Goal: Information Seeking & Learning: Learn about a topic

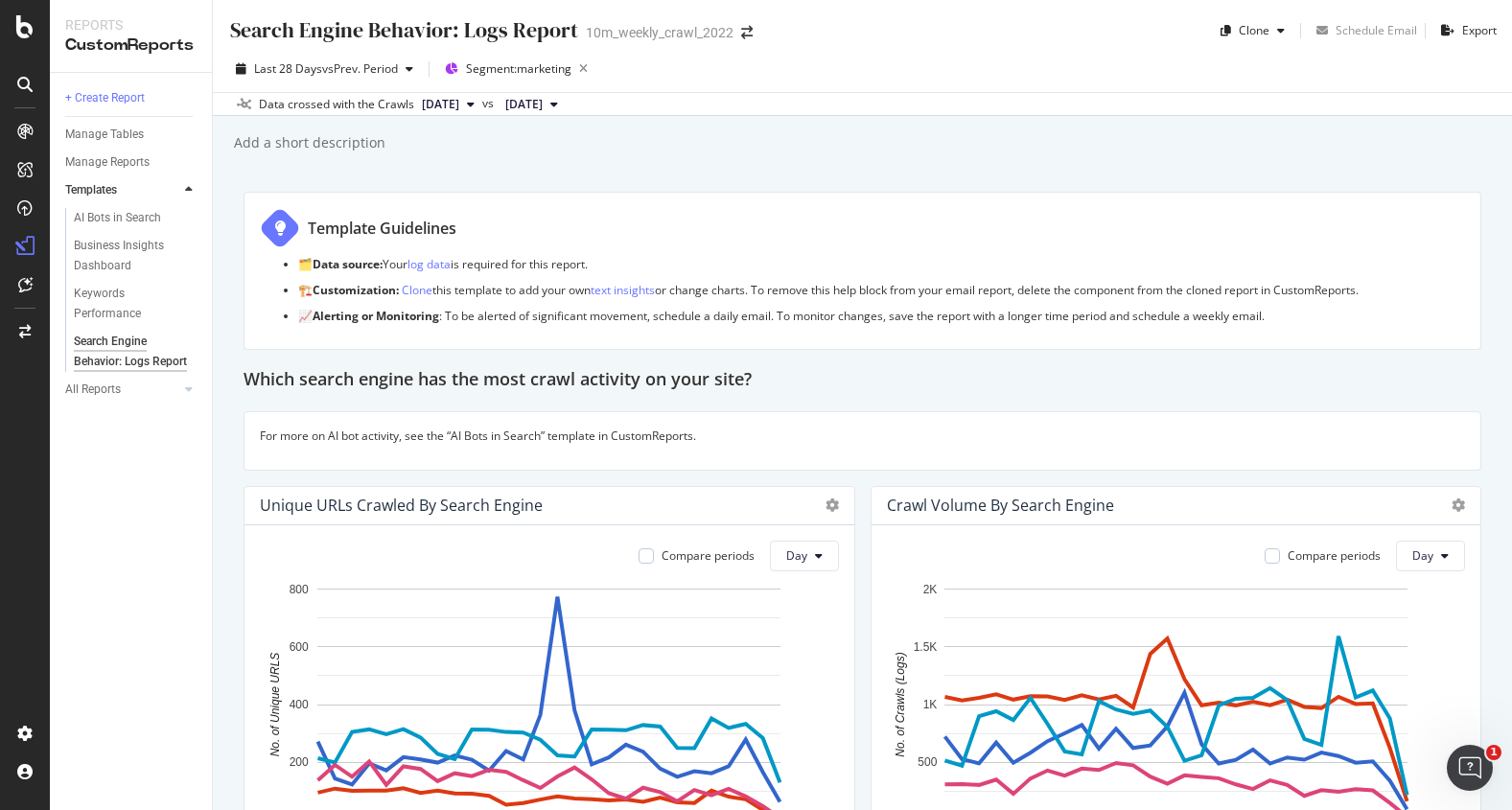
click at [459, 105] on span "2025 Jul. 29th" at bounding box center [440, 105] width 37 height 18
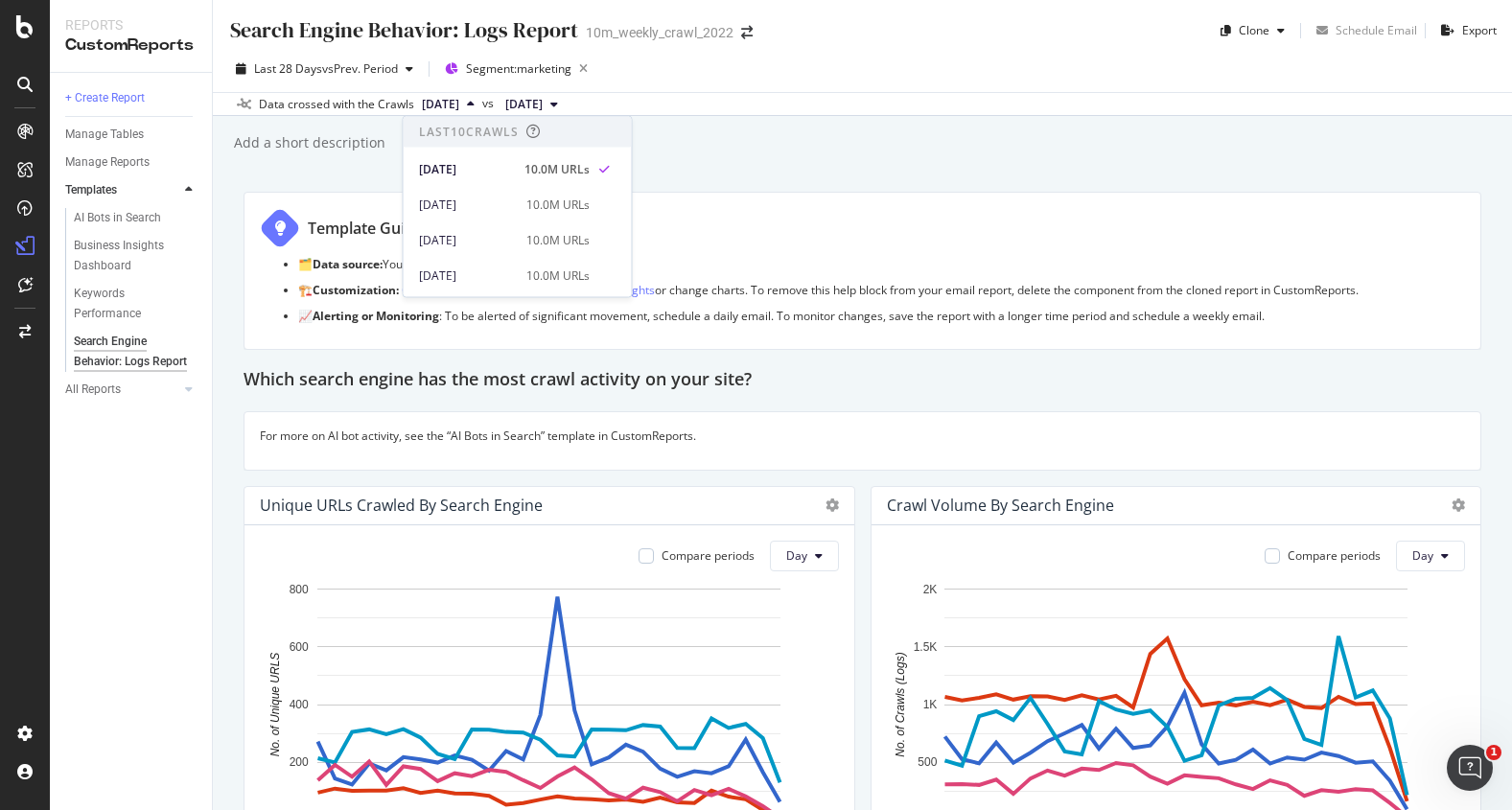
click at [762, 213] on div "Template Guidelines" at bounding box center [861, 228] width 1205 height 40
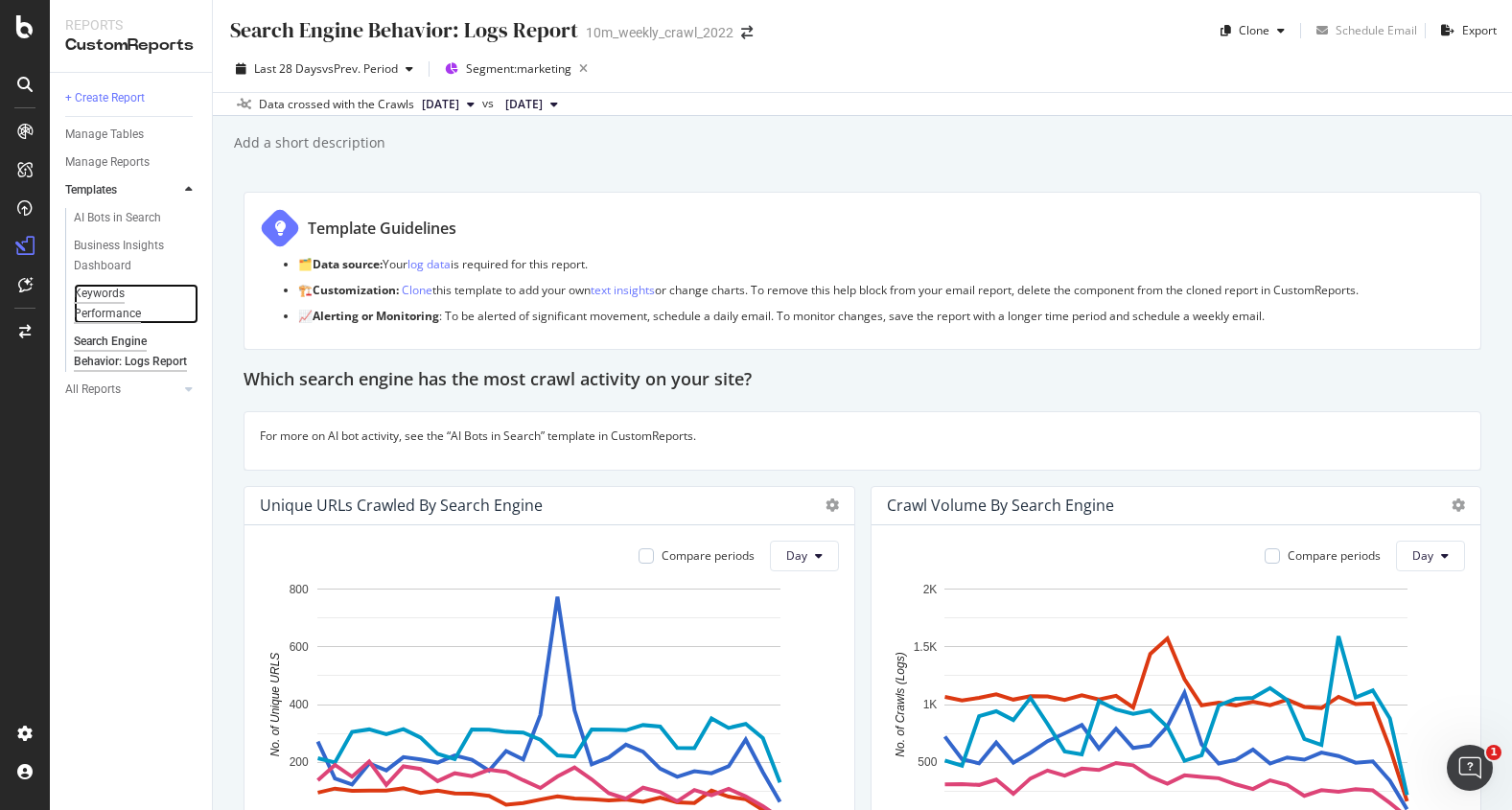
click at [127, 307] on div "Keywords Performance" at bounding box center [127, 303] width 107 height 40
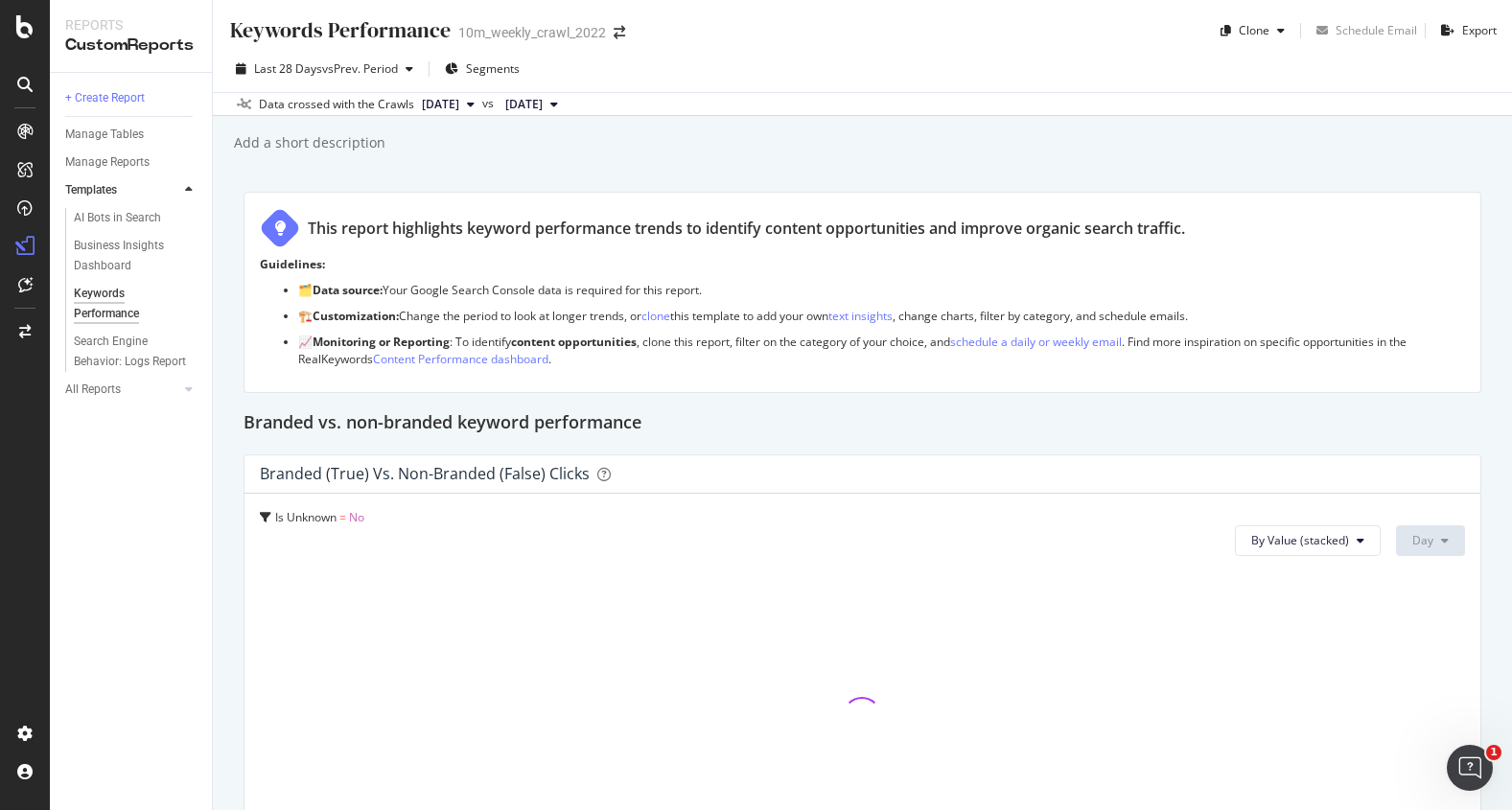
click at [482, 102] on button "2025 Jul. 29th" at bounding box center [448, 105] width 68 height 23
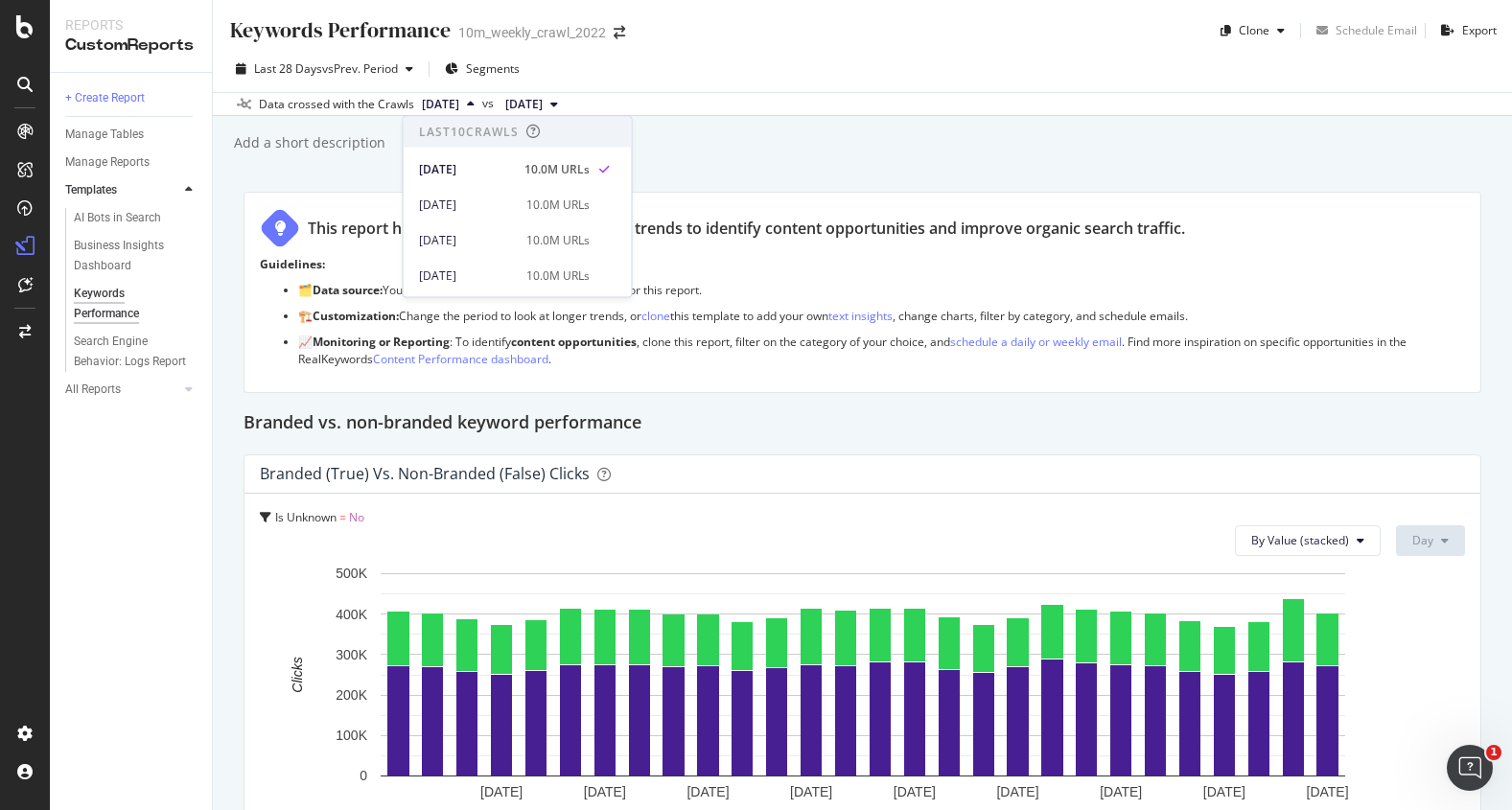
click at [482, 102] on button "2025 Jul. 29th" at bounding box center [448, 105] width 68 height 23
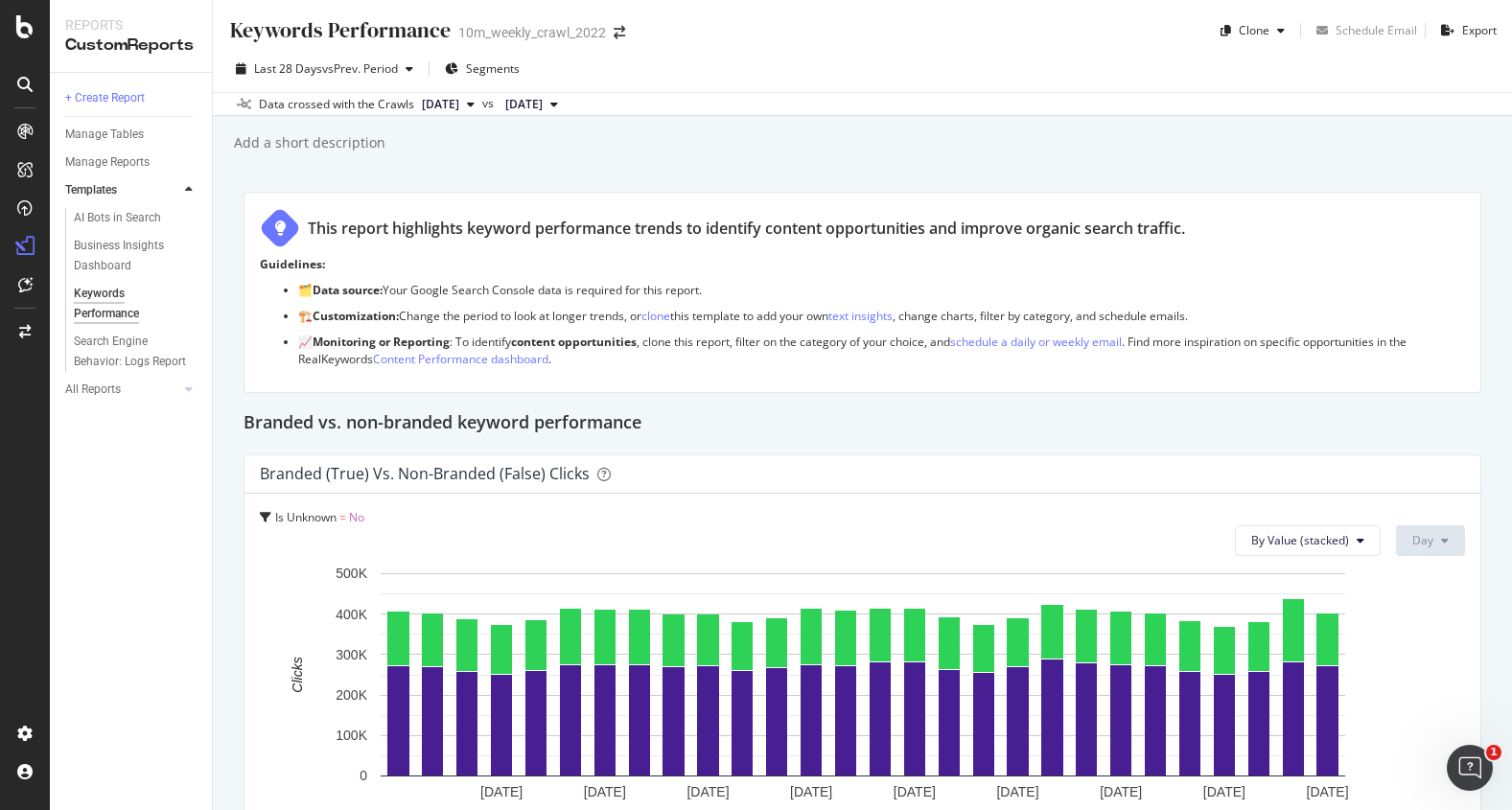
click at [187, 189] on icon at bounding box center [189, 190] width 8 height 12
click at [25, 31] on icon at bounding box center [25, 27] width 18 height 23
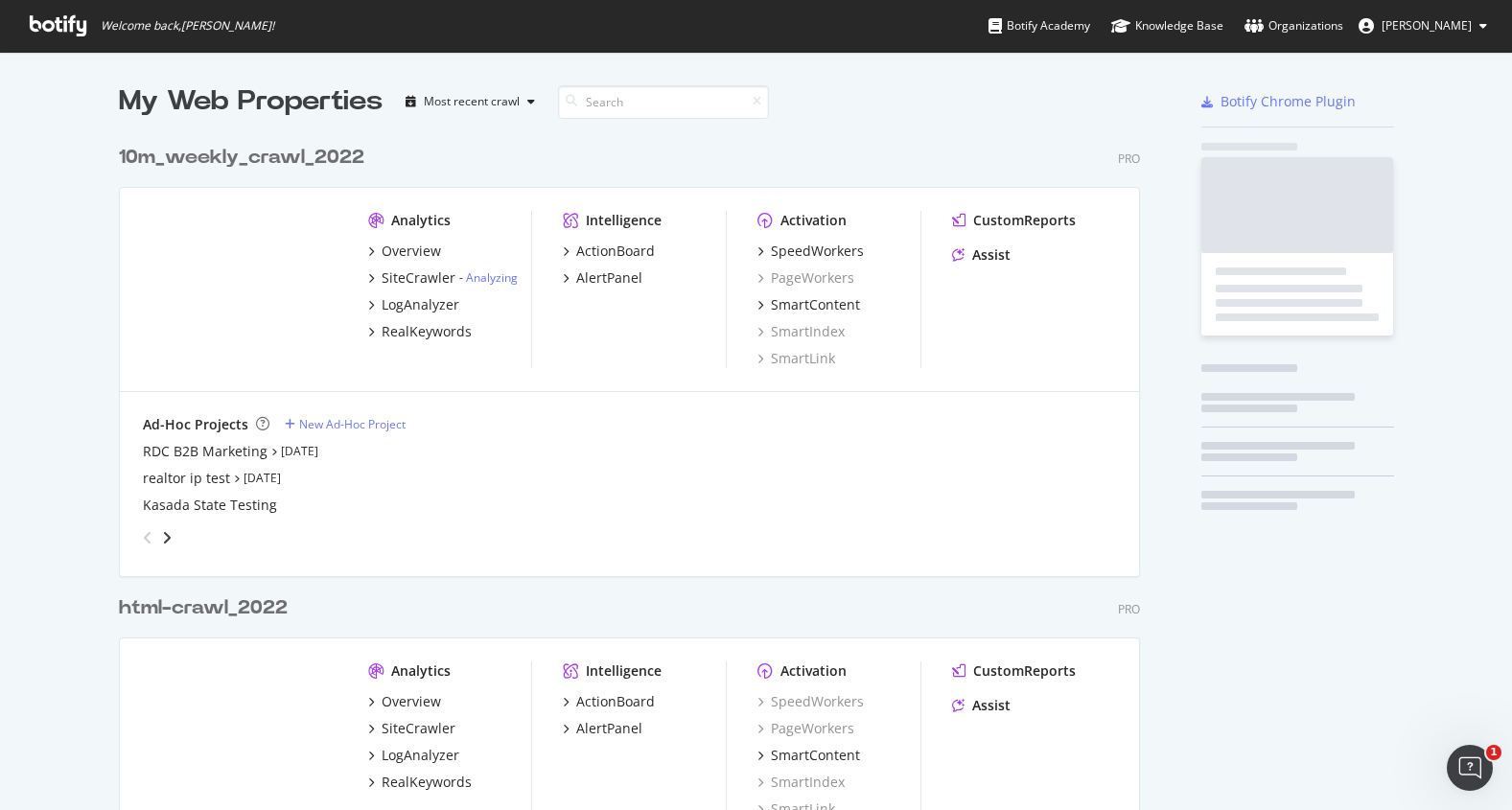
scroll to position [810, 1512]
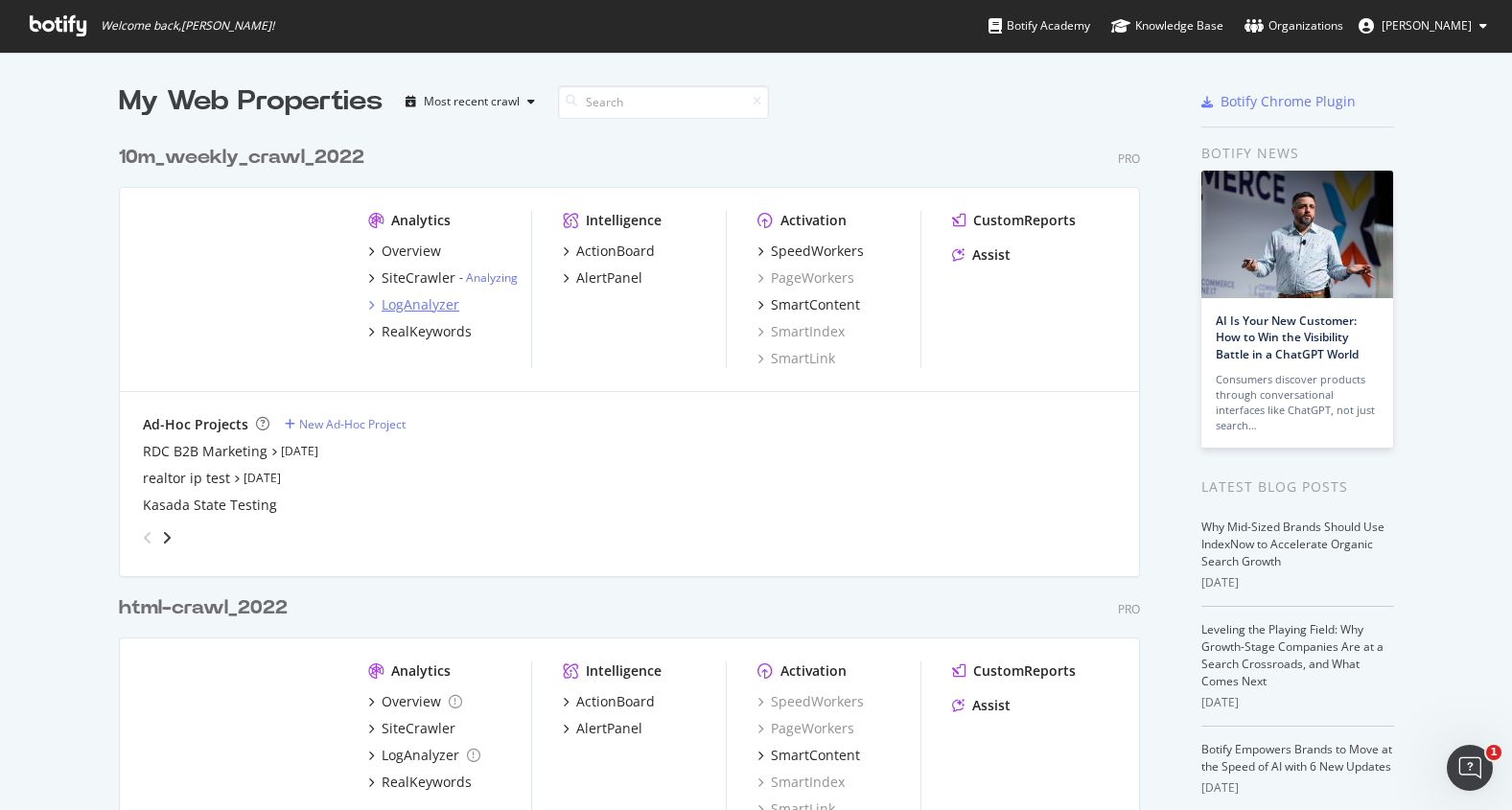
click at [429, 304] on div "LogAnalyzer" at bounding box center [420, 305] width 78 height 19
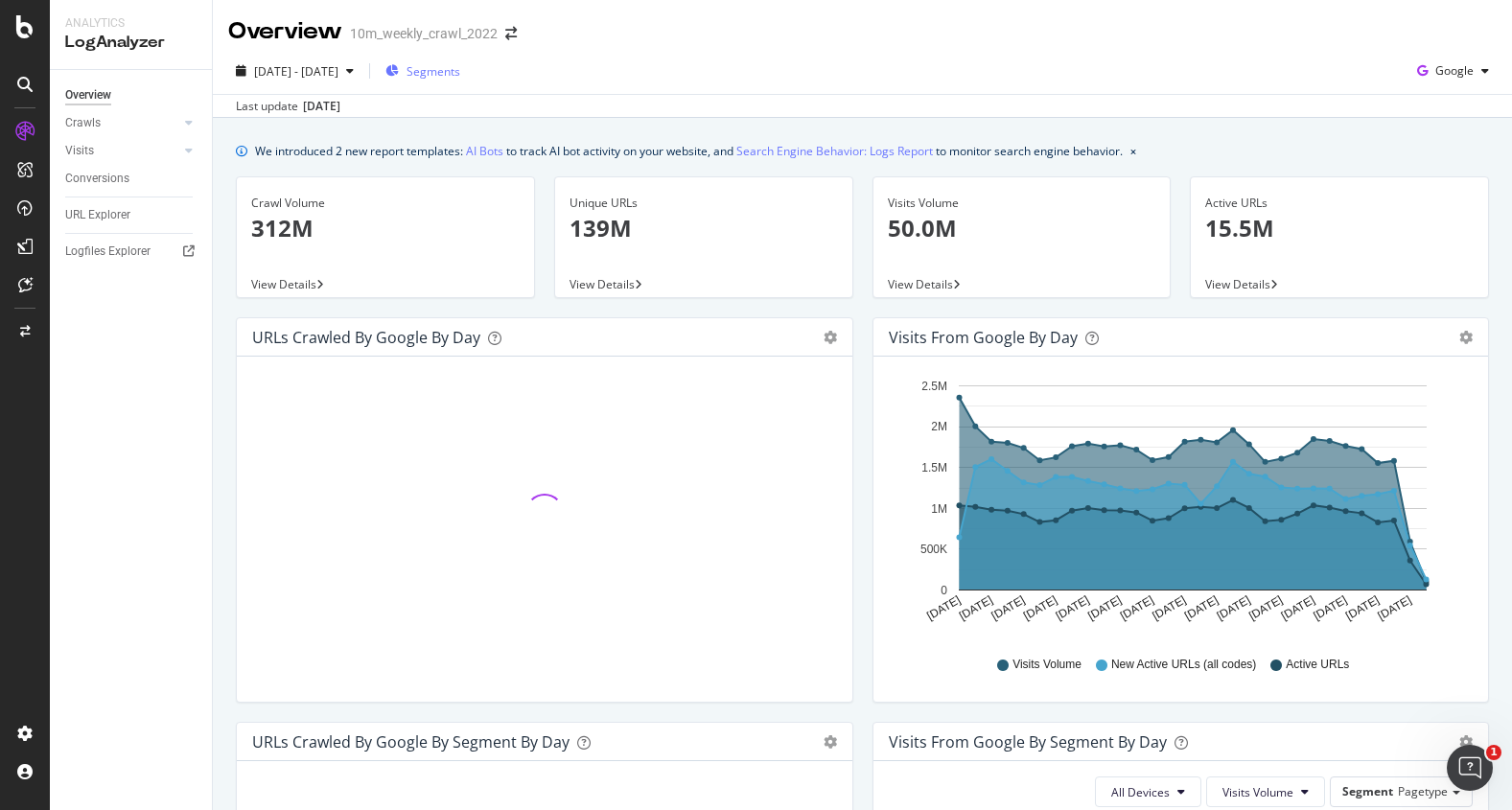
click at [460, 72] on span "Segments" at bounding box center [433, 71] width 53 height 17
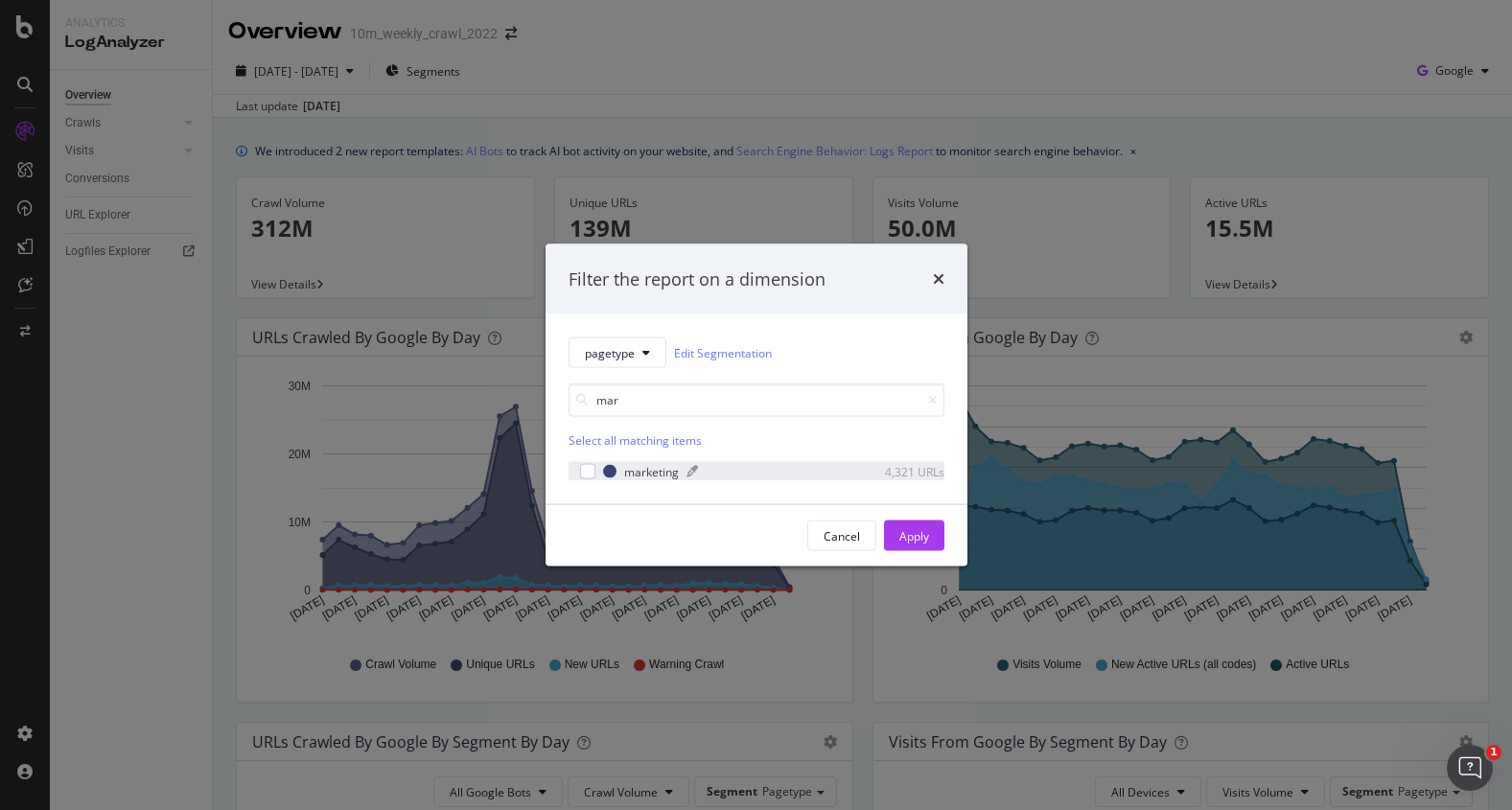
type input "mar"
click at [757, 466] on div "modal" at bounding box center [764, 472] width 157 height 12
click at [919, 537] on div "Apply" at bounding box center [914, 535] width 30 height 17
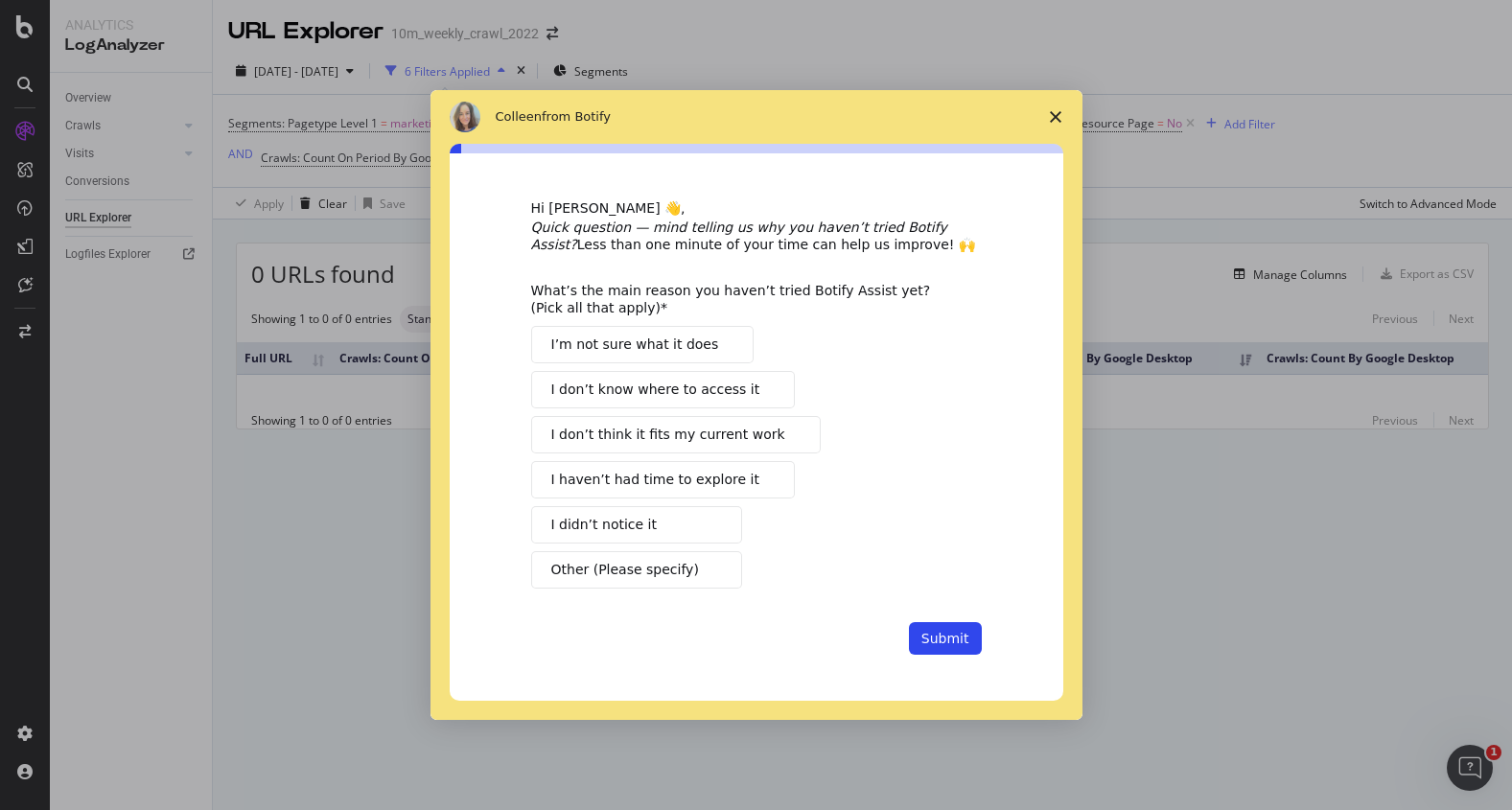
click at [1056, 105] on span "Close survey" at bounding box center [1055, 117] width 53 height 53
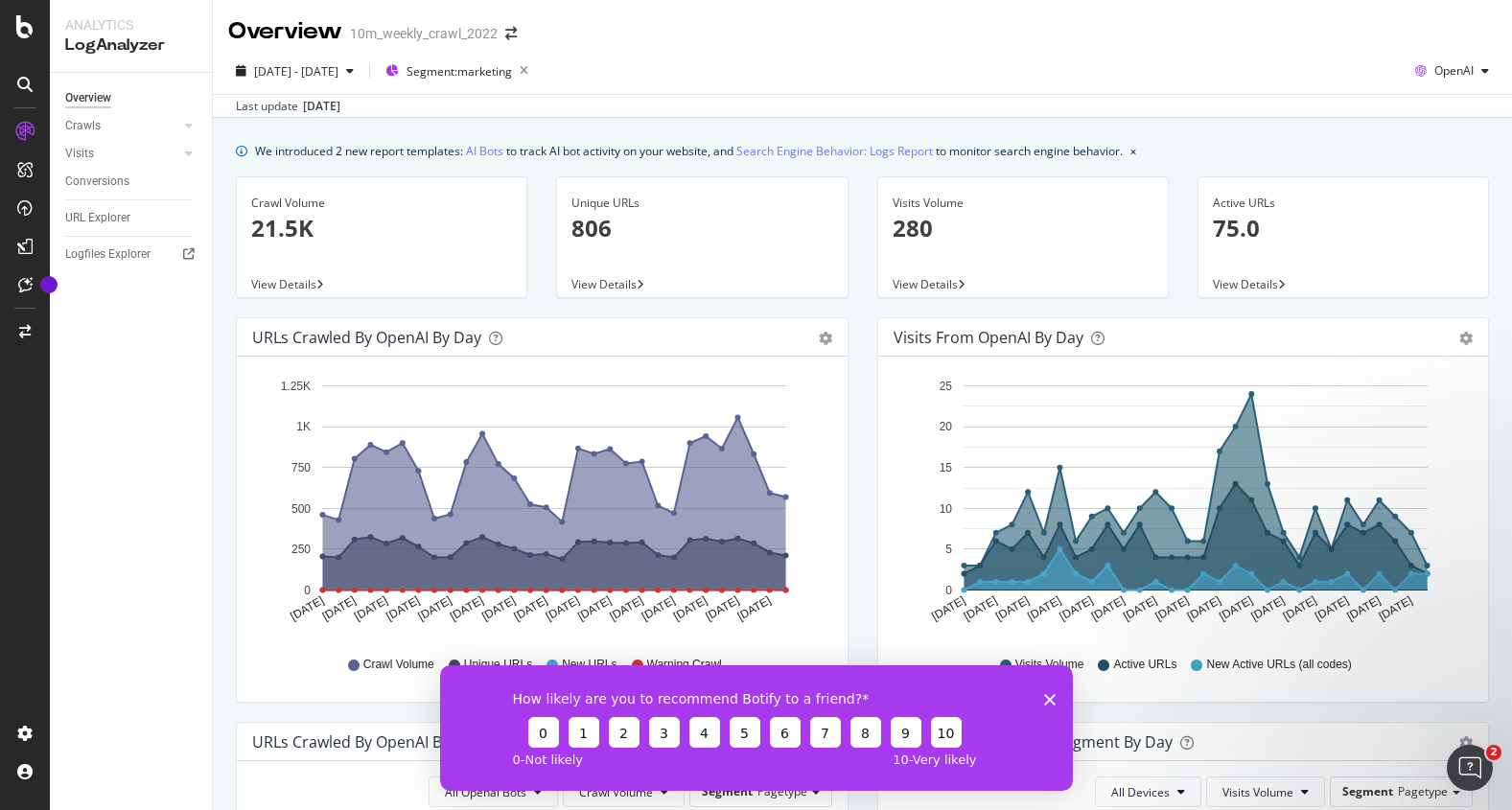
click at [1052, 702] on polygon "Close survey" at bounding box center [1049, 699] width 12 height 12
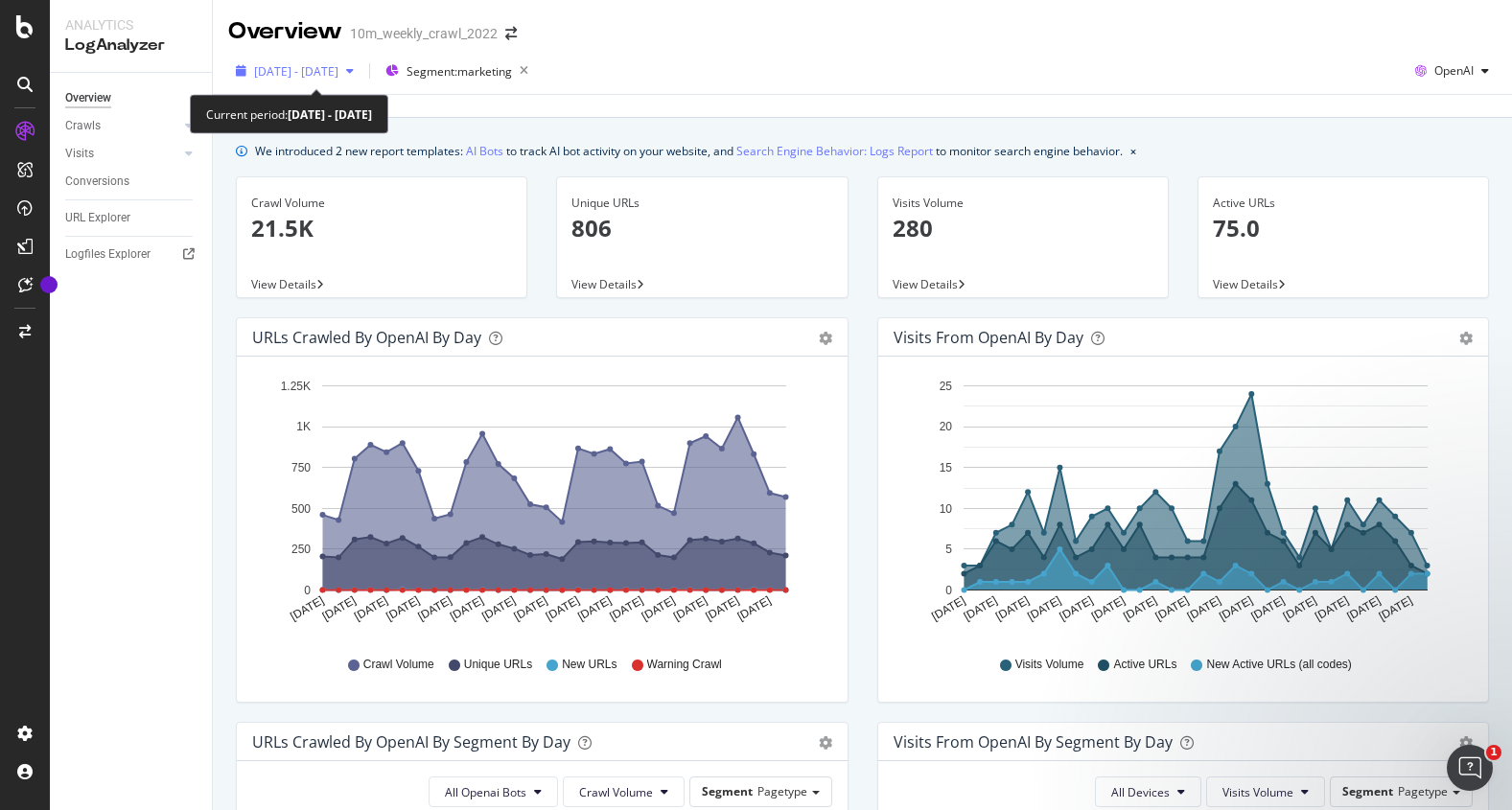
click at [338, 71] on span "2025 Jun. 21st - Jul. 20th" at bounding box center [296, 71] width 85 height 17
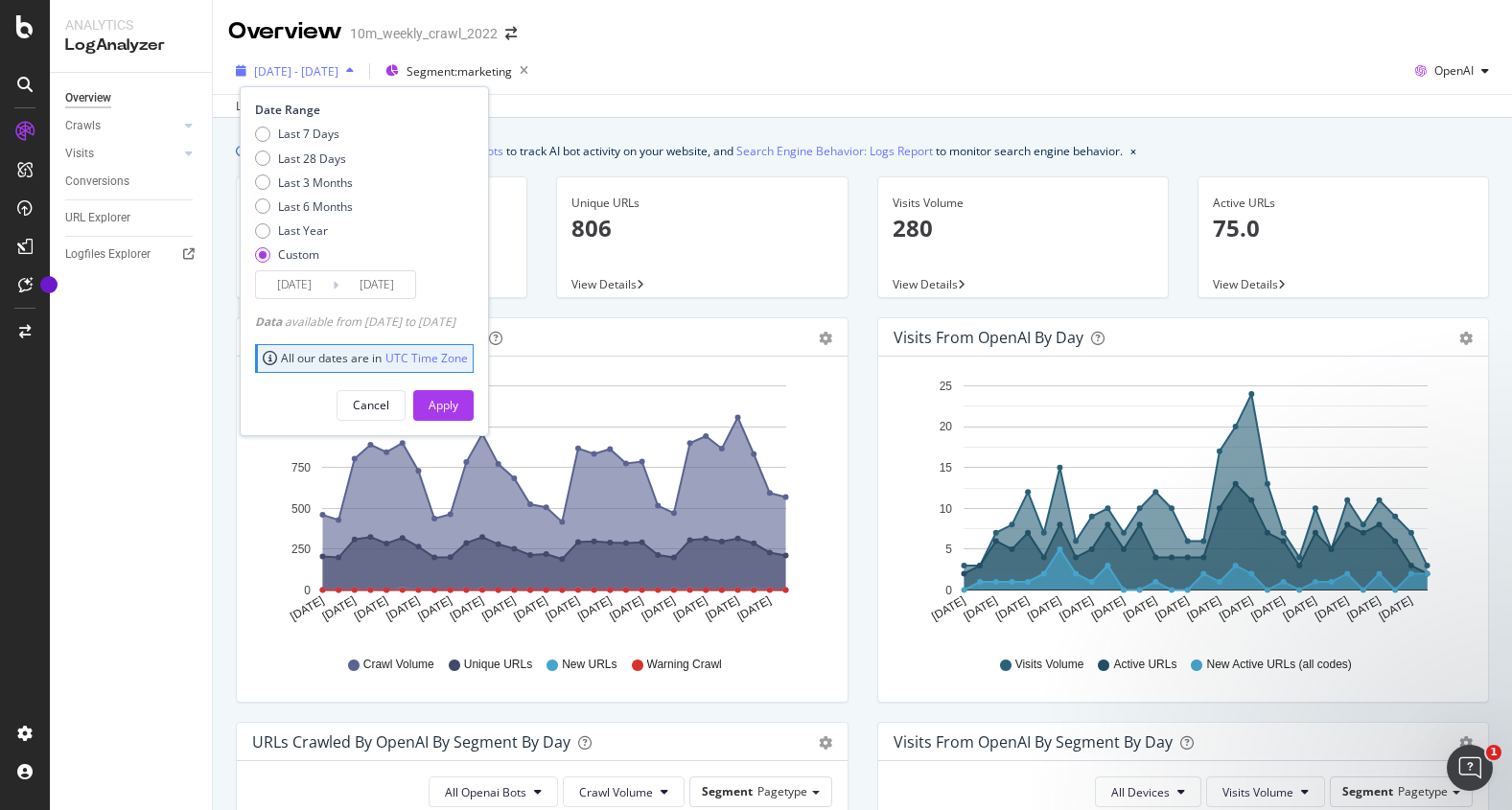
click at [338, 71] on span "2025 Jun. 21st - Jul. 20th" at bounding box center [296, 71] width 85 height 17
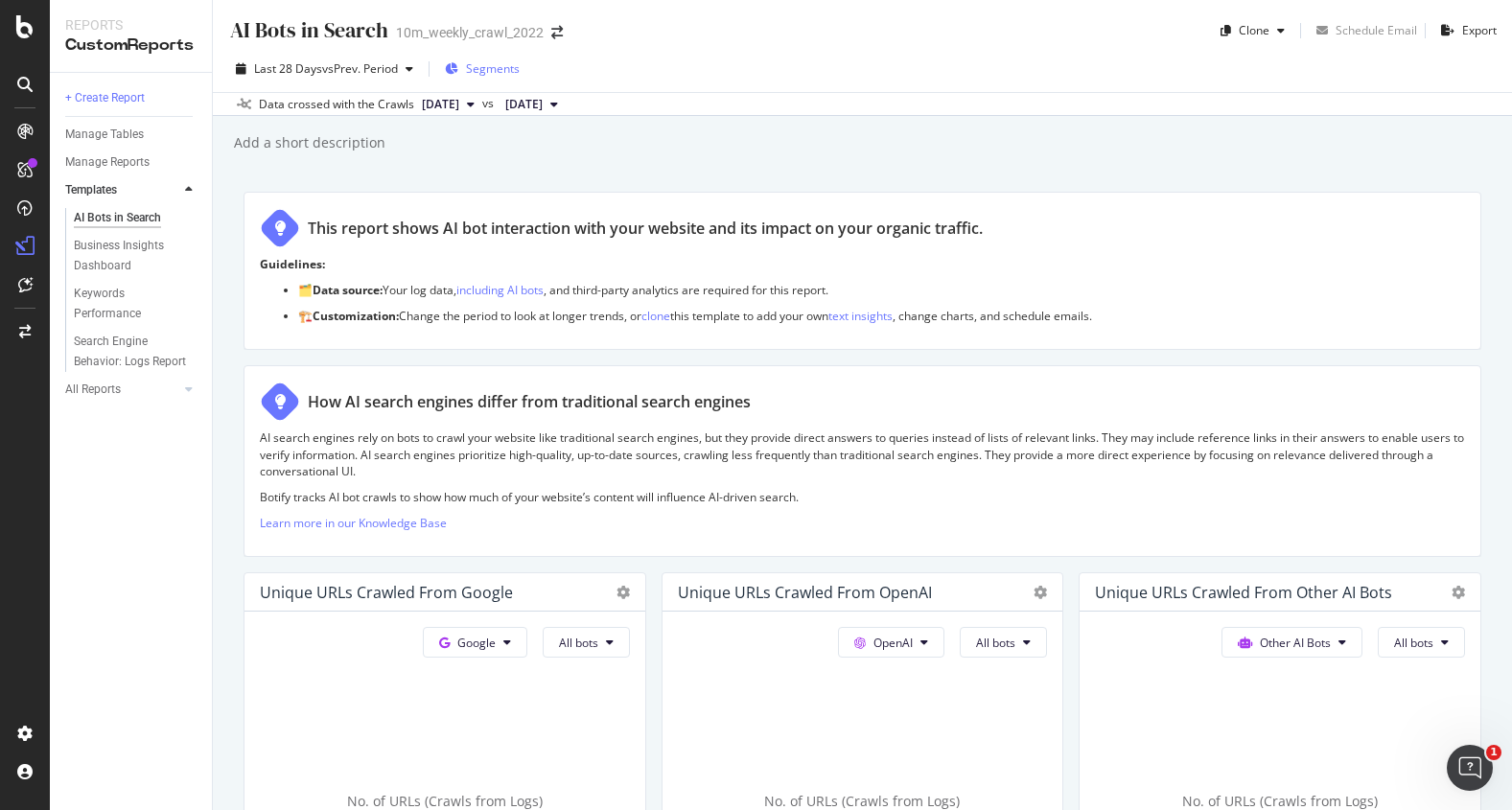
click at [501, 66] on span "Segments" at bounding box center [492, 68] width 53 height 17
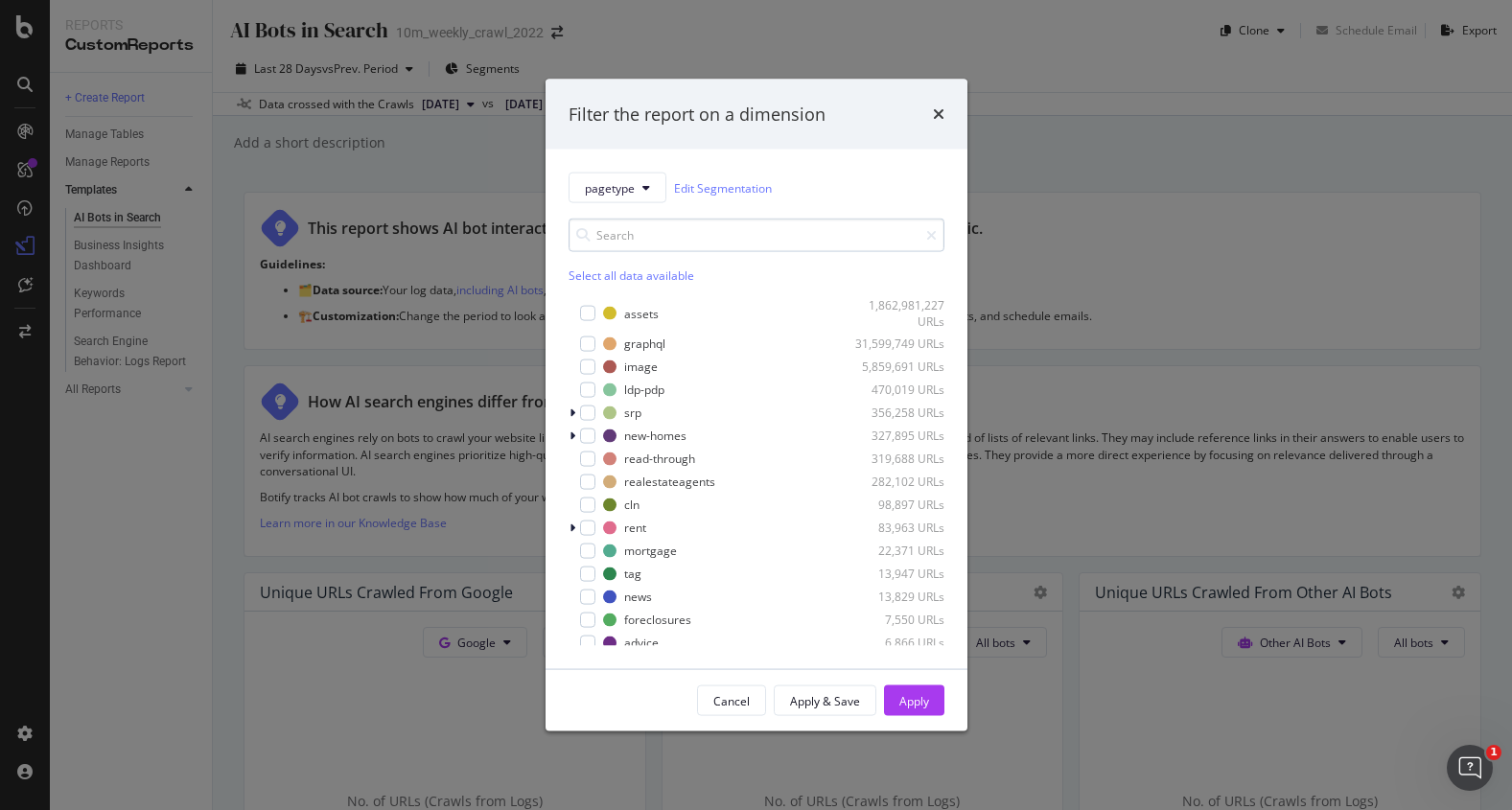
click at [611, 238] on input "modal" at bounding box center [756, 235] width 375 height 34
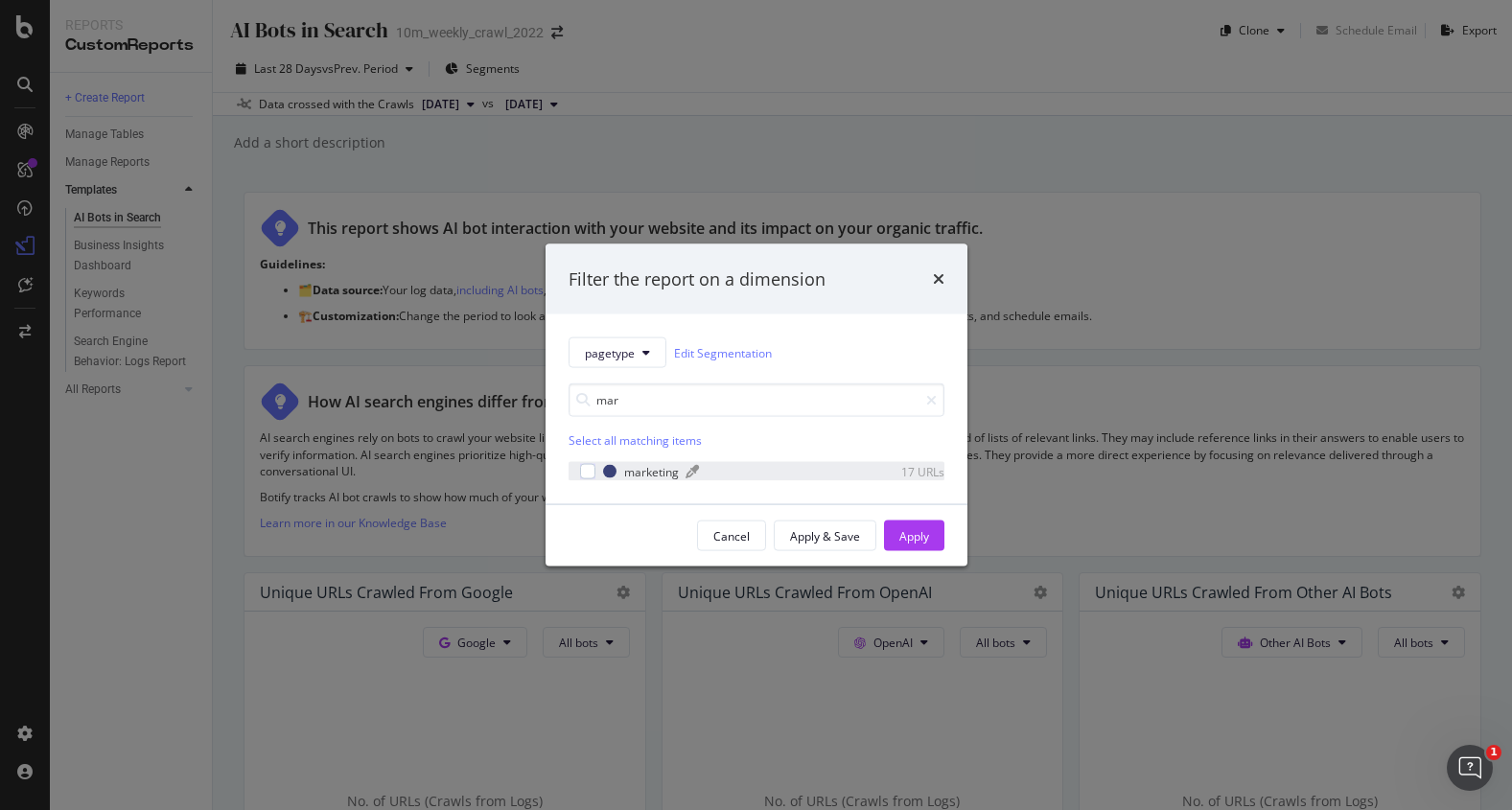
type input "mar"
click at [656, 473] on div "marketing" at bounding box center [651, 471] width 54 height 17
click at [917, 539] on div "Apply" at bounding box center [914, 535] width 30 height 17
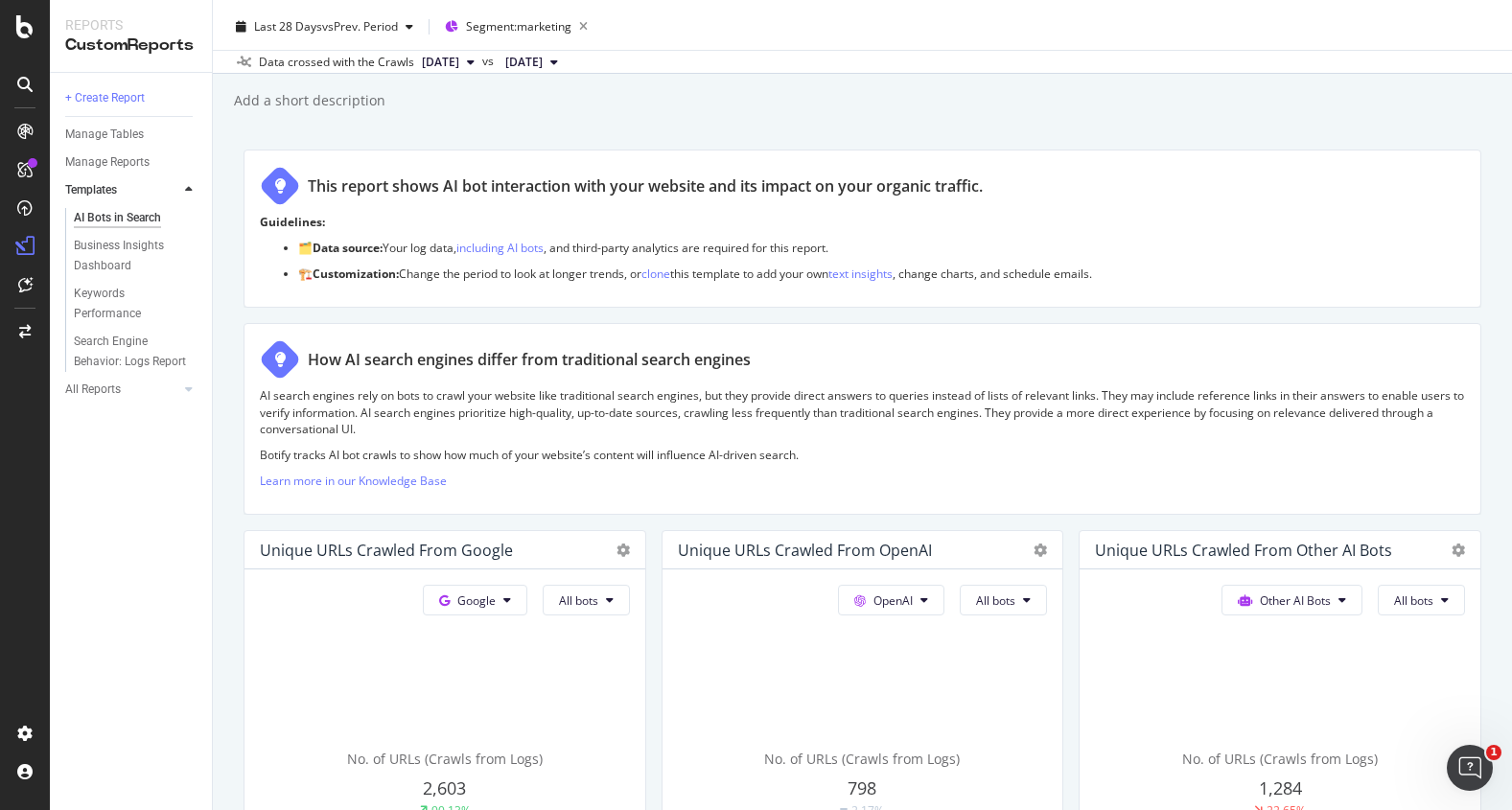
scroll to position [23, 0]
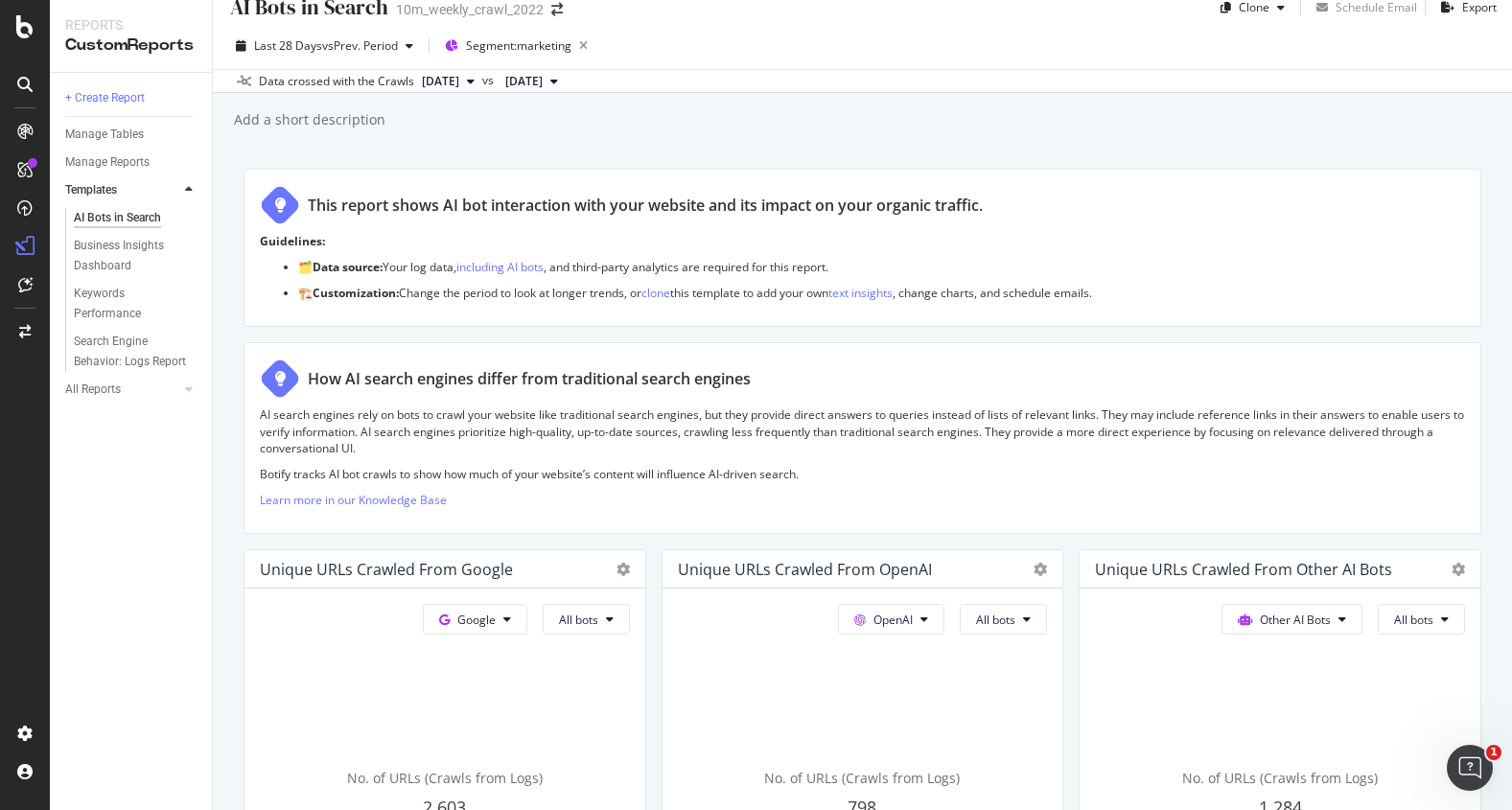
click at [543, 85] on span "2025 Jul. 15th" at bounding box center [524, 82] width 37 height 18
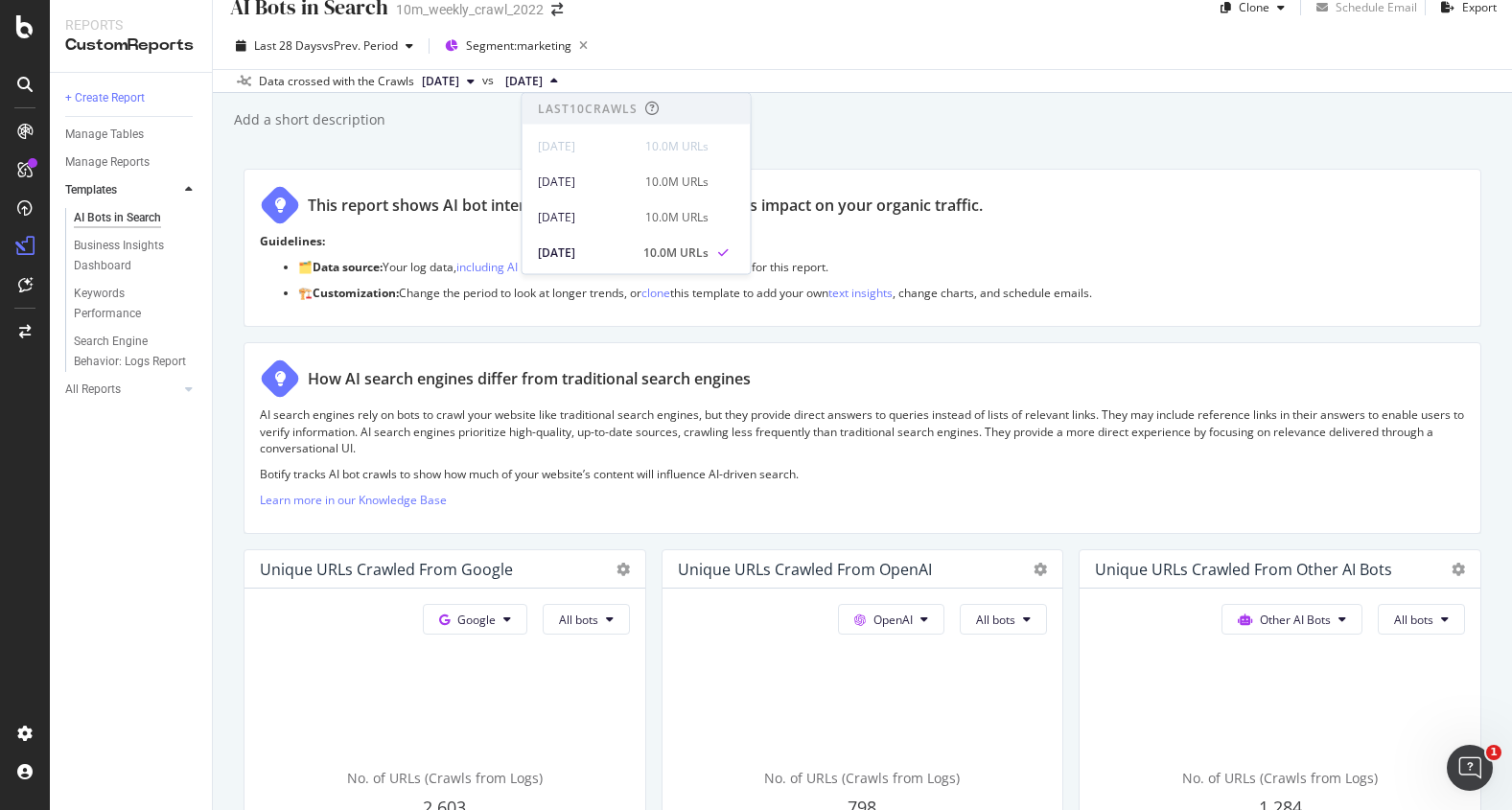
click at [558, 83] on icon at bounding box center [554, 82] width 8 height 12
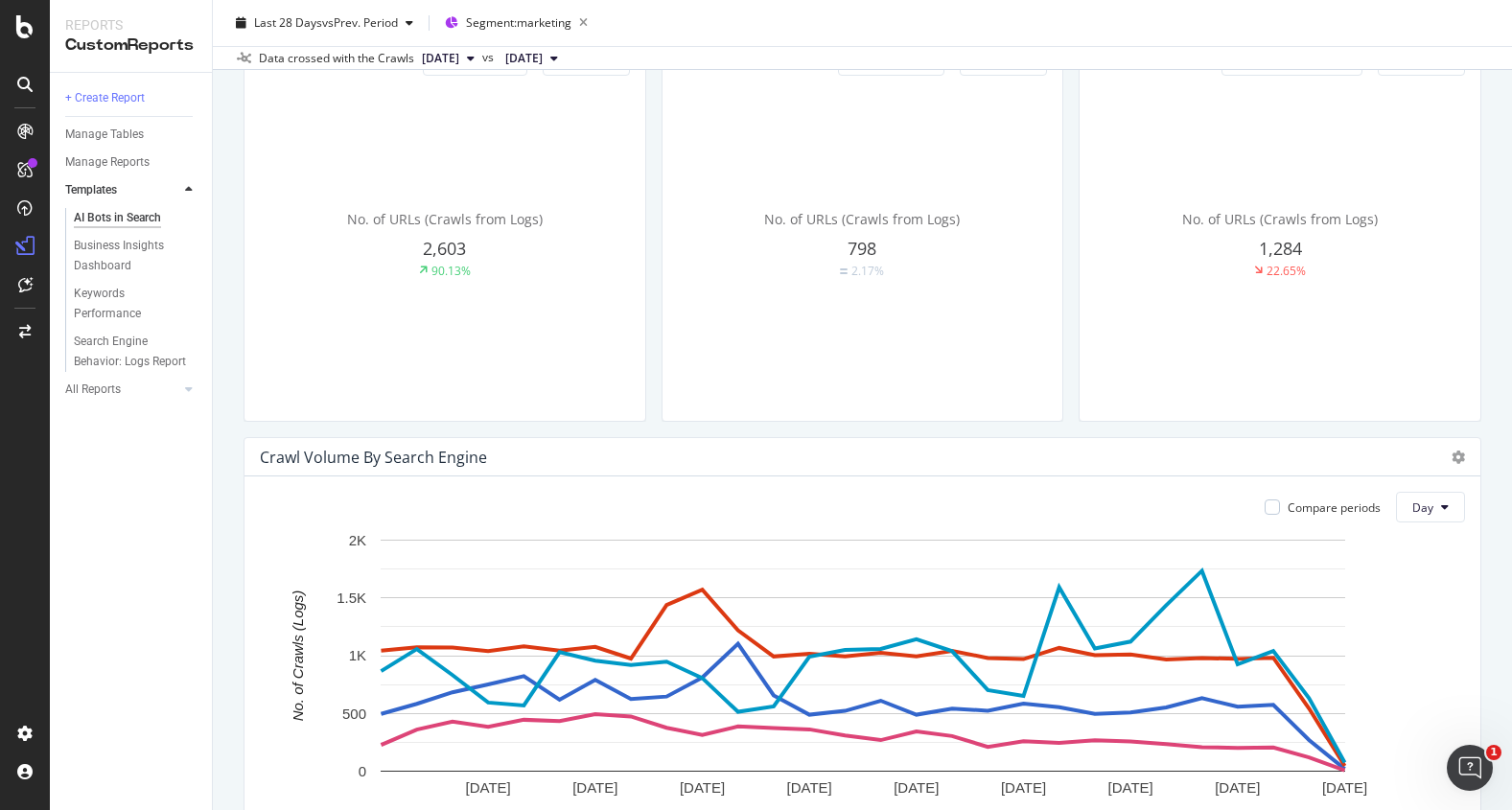
scroll to position [685, 0]
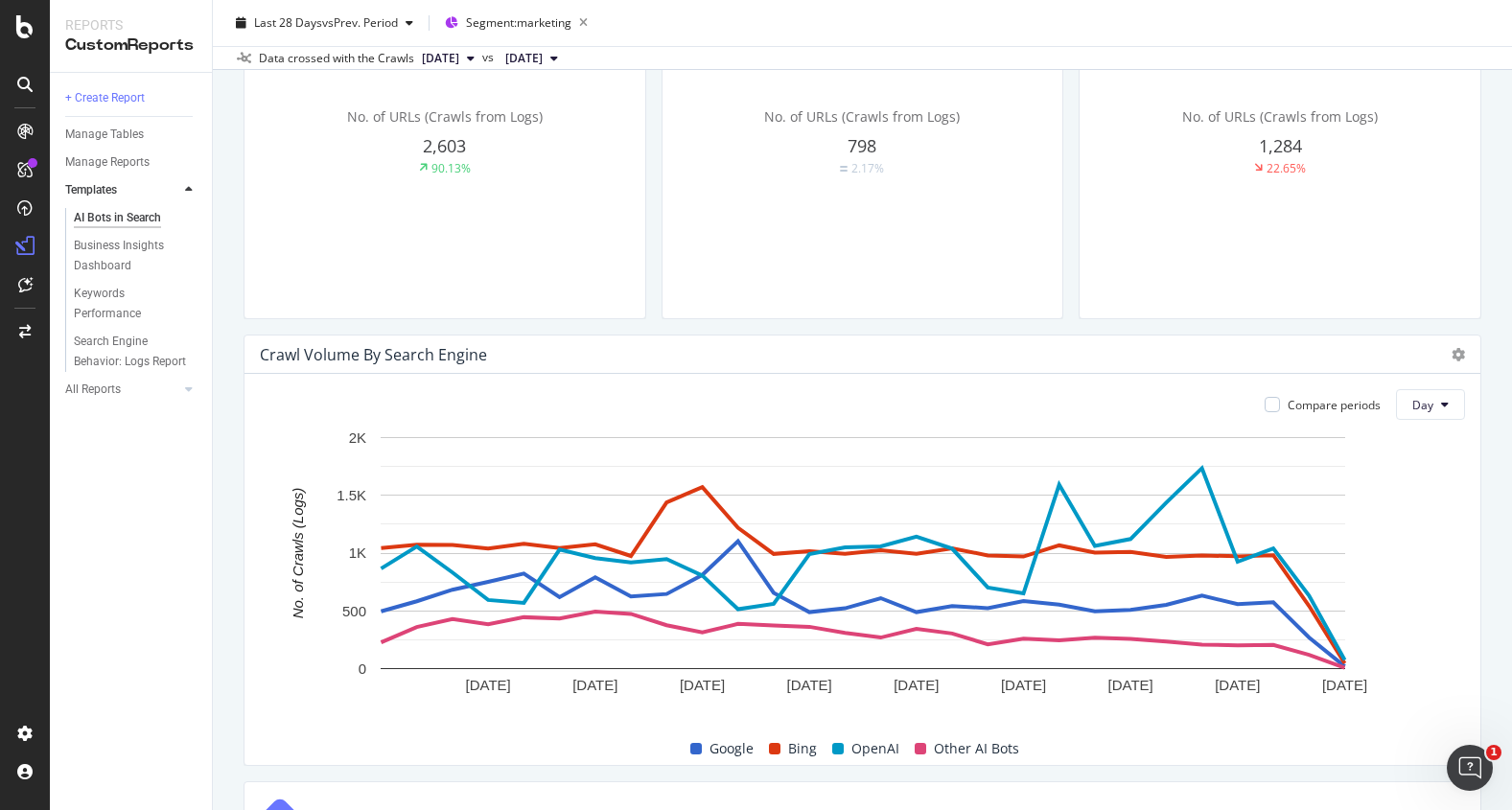
click at [630, 152] on div "798" at bounding box center [444, 147] width 370 height 25
click at [616, 75] on div "No. of URLs (Crawls from Logs) 2,603 90.13%" at bounding box center [444, 141] width 370 height 322
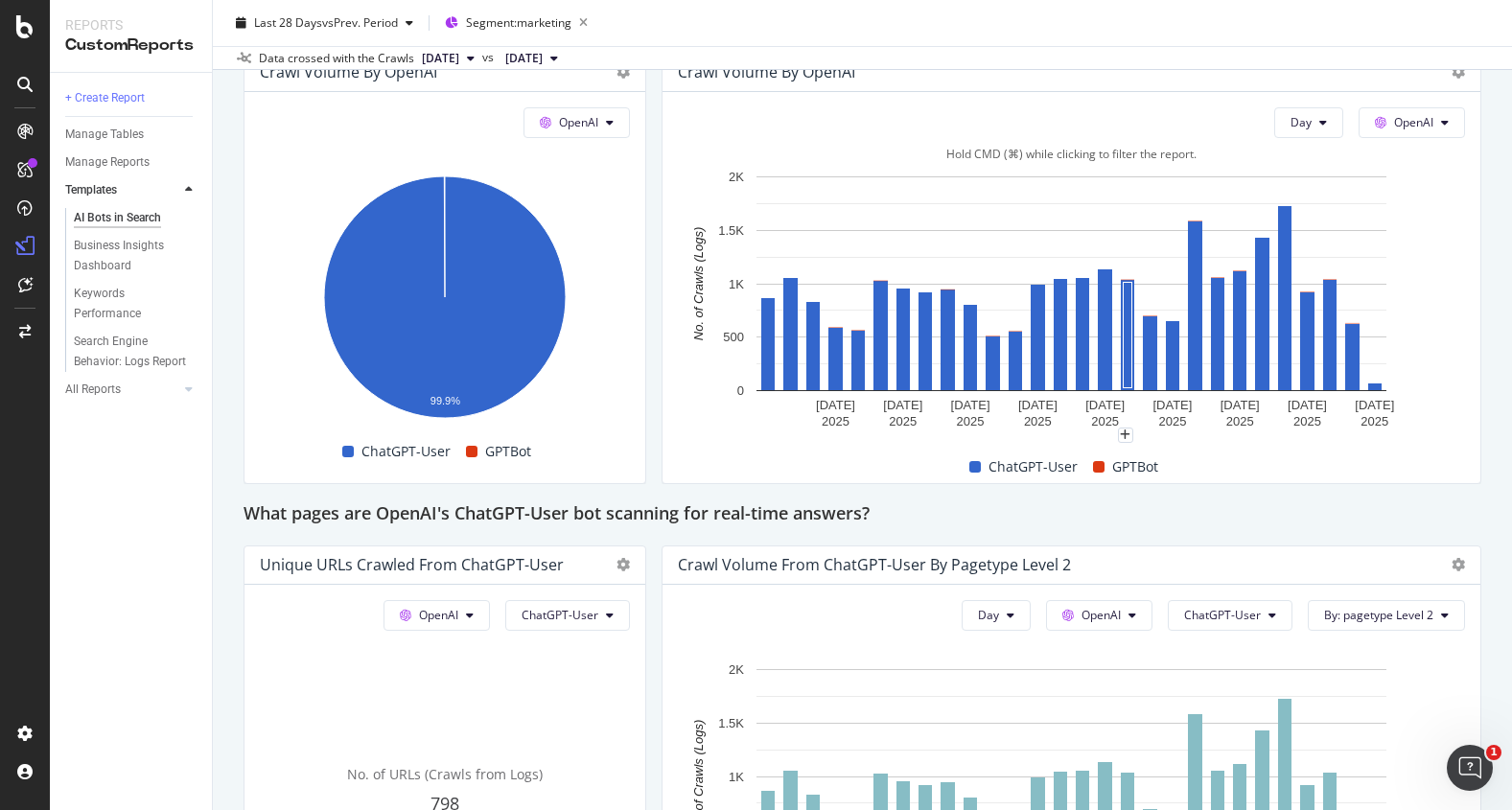
scroll to position [1583, 0]
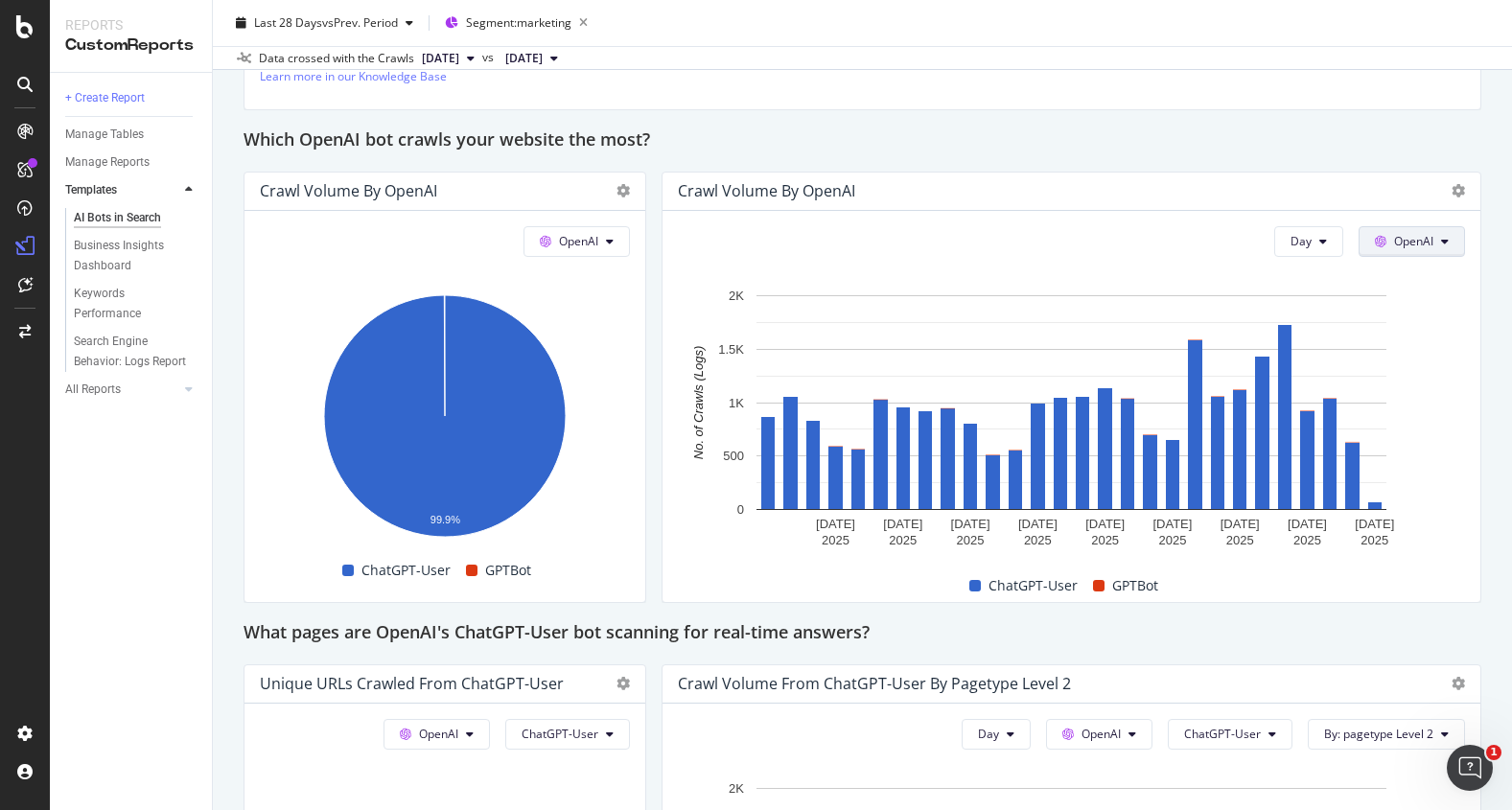
click at [1420, 248] on button "OpenAI" at bounding box center [1411, 242] width 106 height 31
click at [569, 249] on span "OpenAI" at bounding box center [579, 241] width 39 height 17
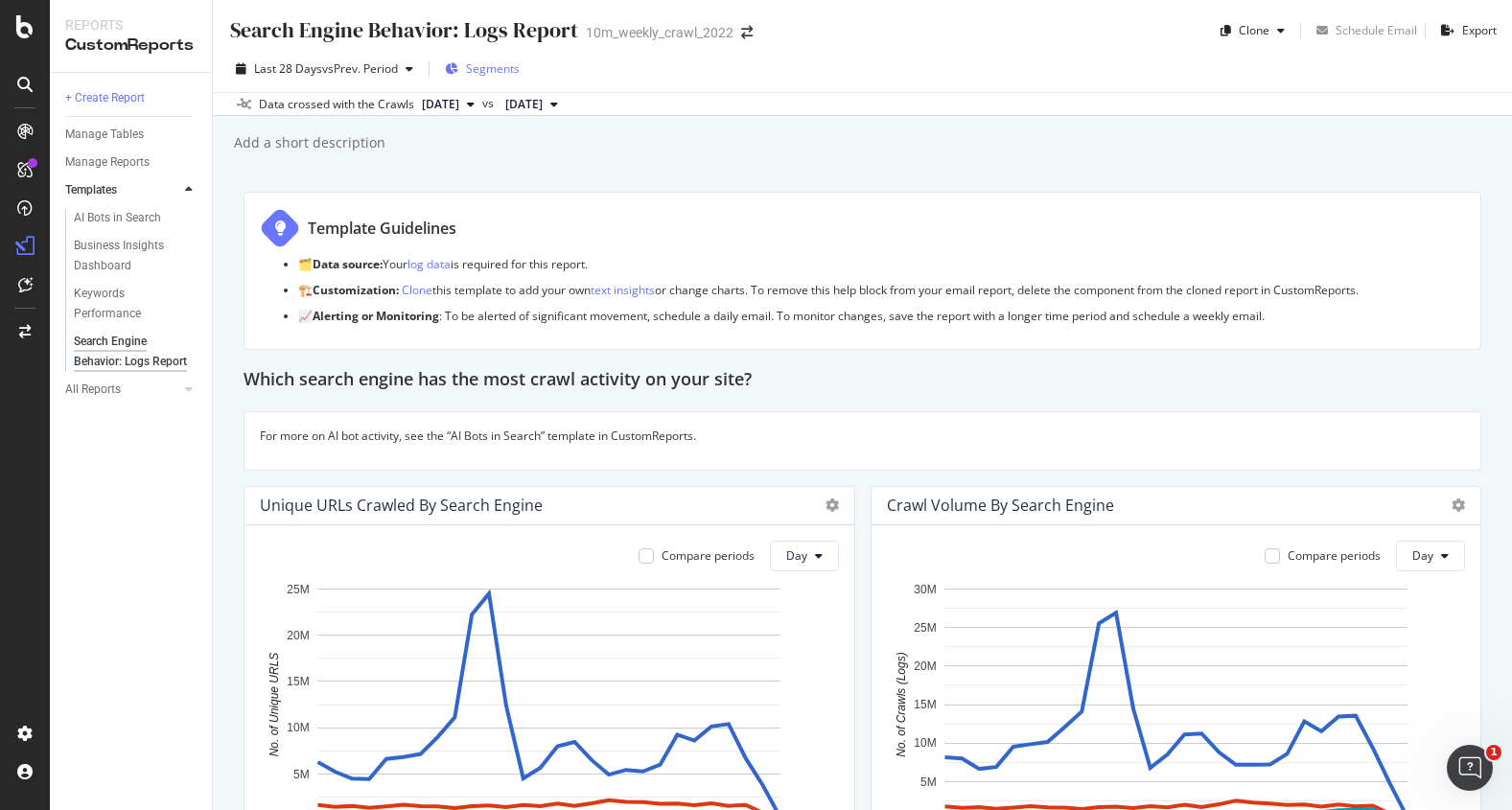
click at [515, 64] on span "Segments" at bounding box center [492, 68] width 53 height 17
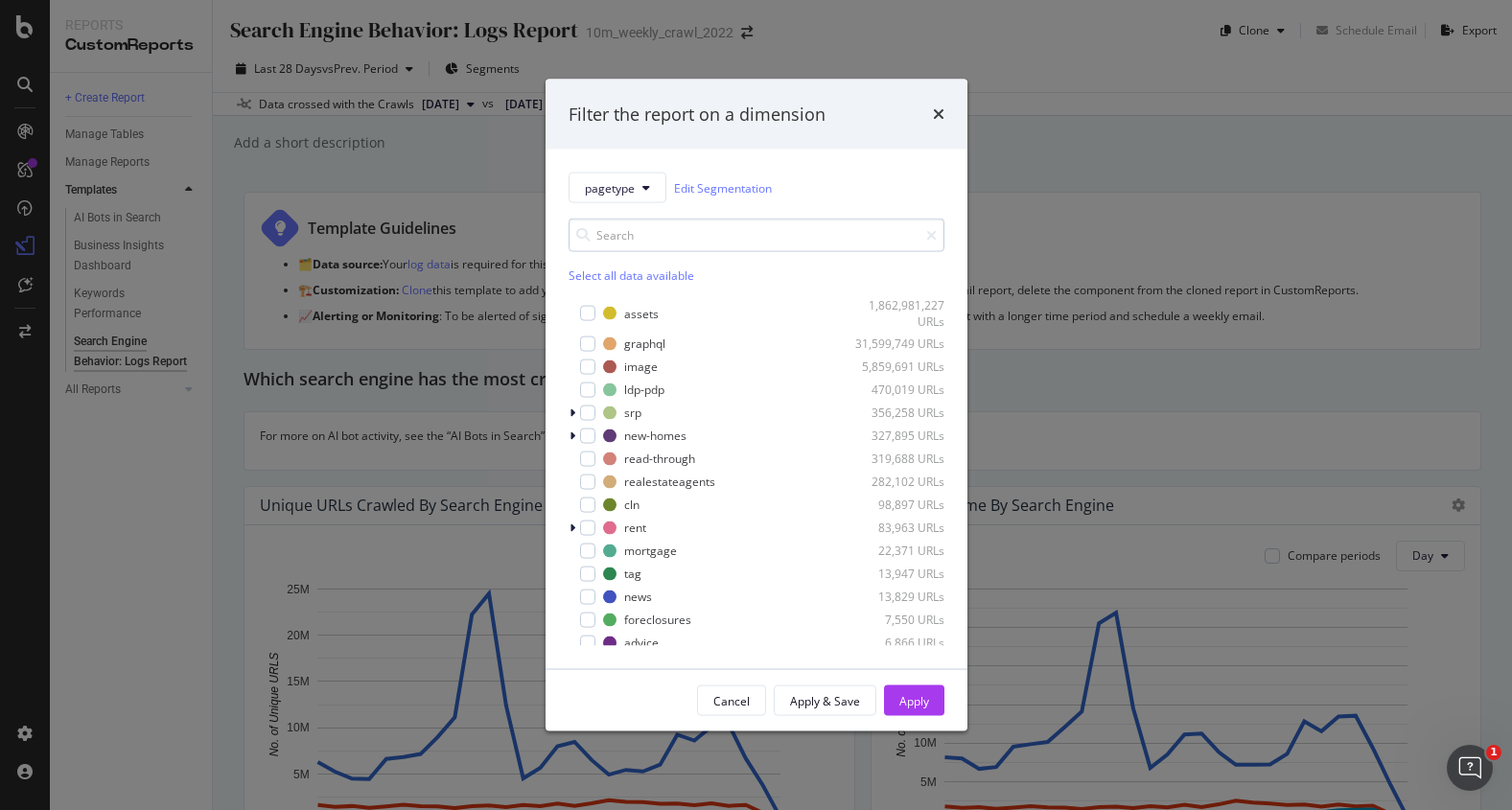
click at [625, 248] on input "modal" at bounding box center [756, 235] width 375 height 34
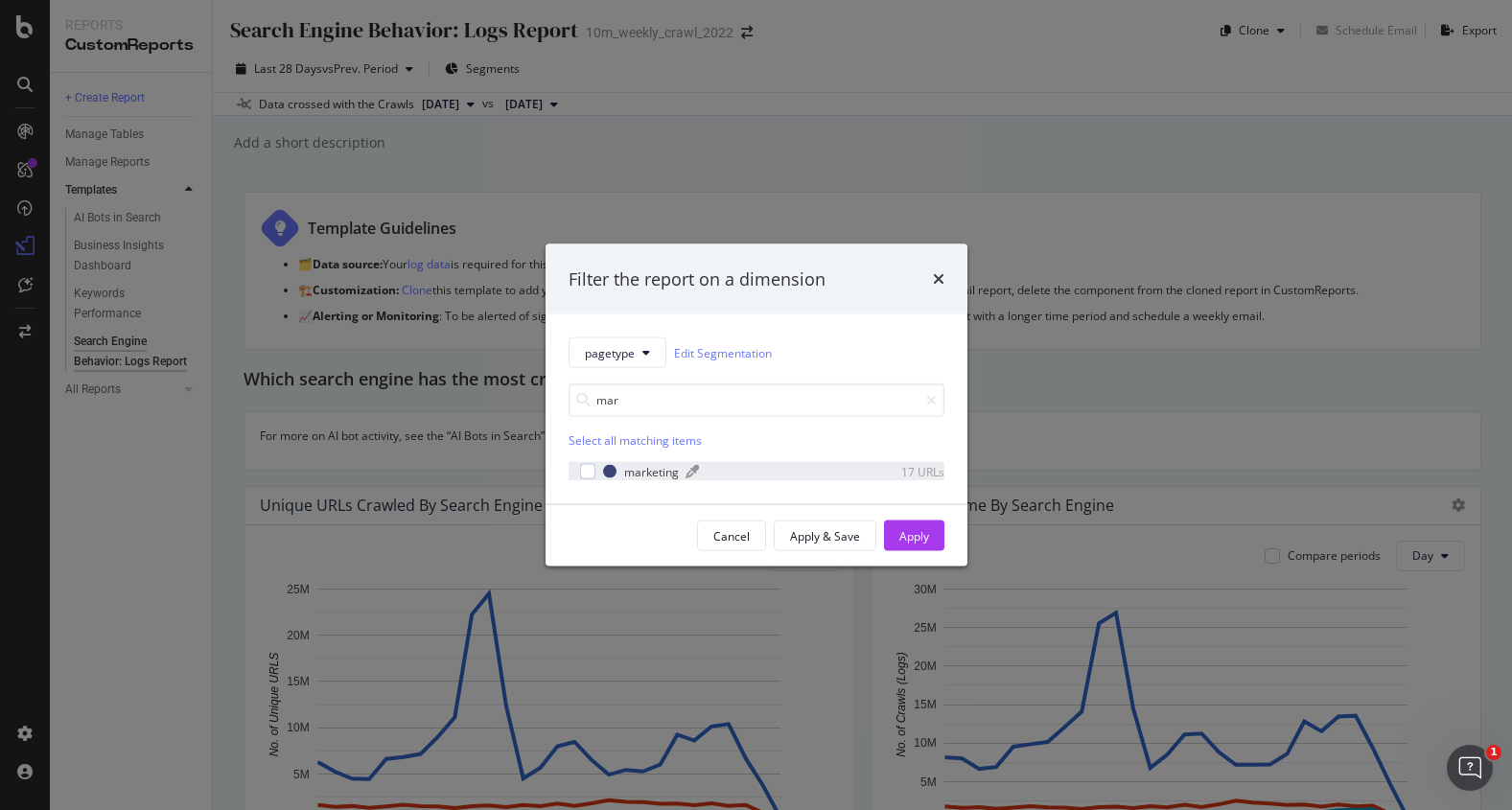
type input "mar"
click at [682, 470] on div "marketing 17 URLs" at bounding box center [773, 471] width 341 height 17
click at [924, 534] on div "Apply" at bounding box center [914, 535] width 30 height 17
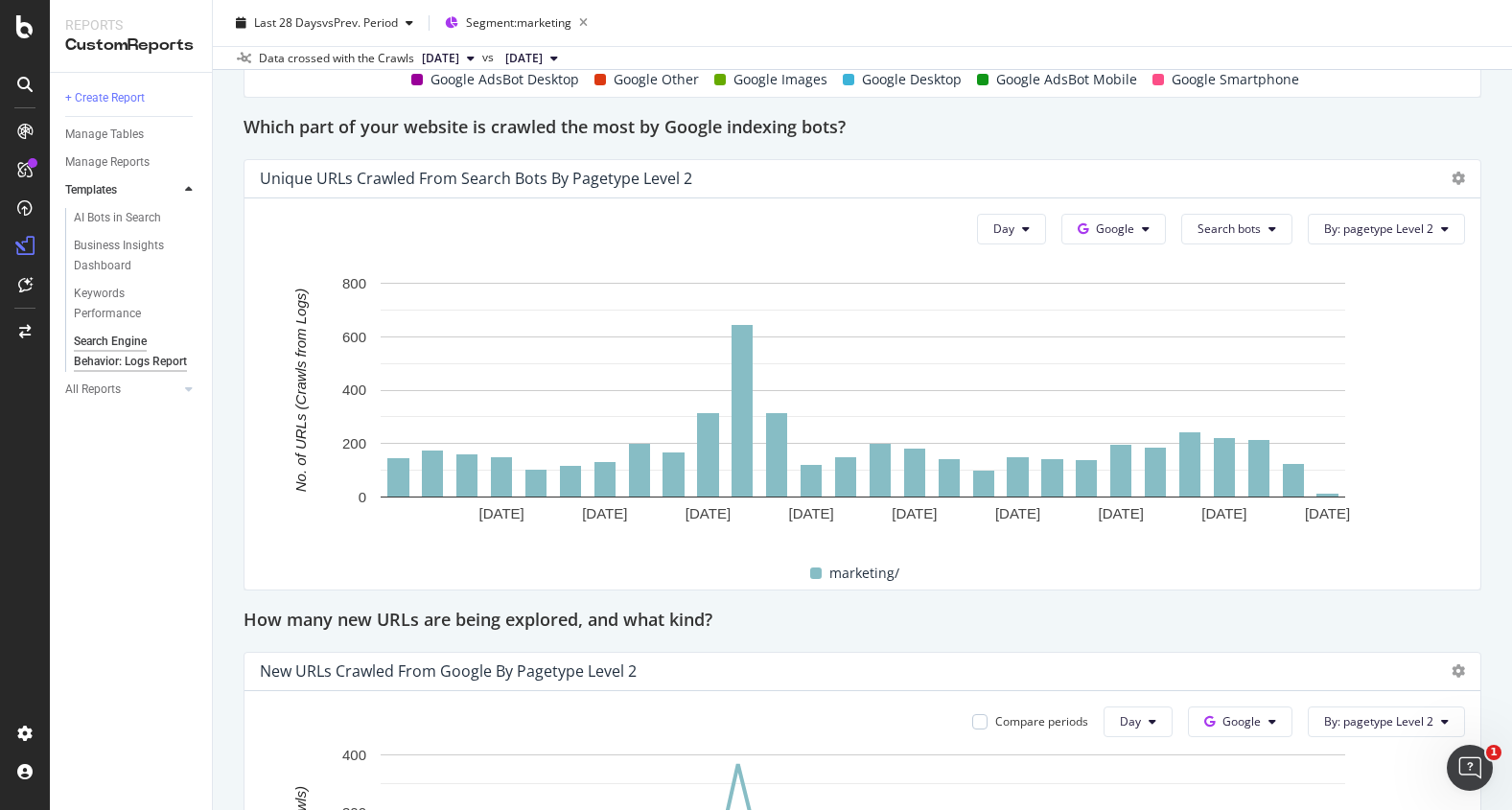
scroll to position [1316, 0]
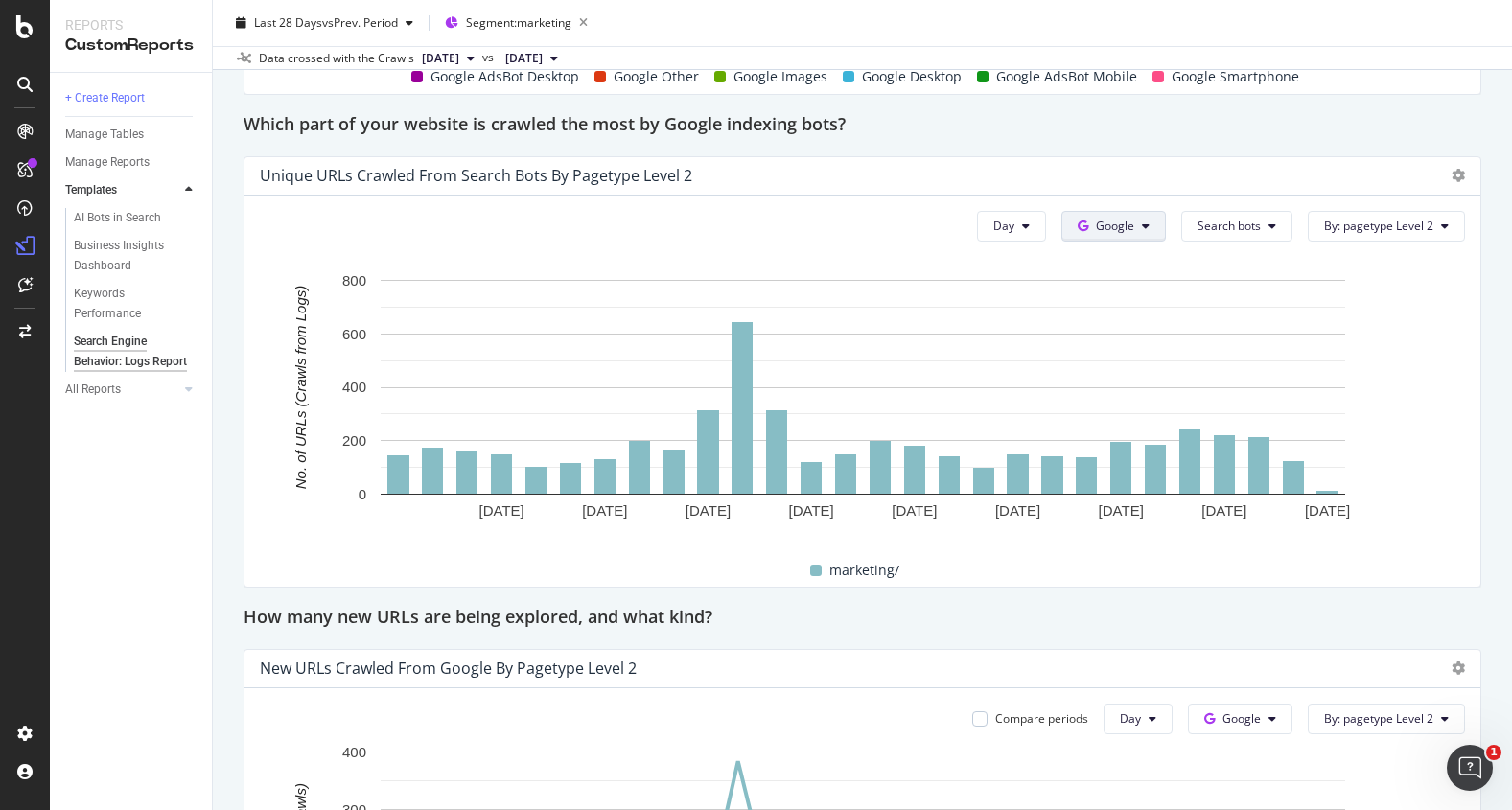
click at [1151, 226] on button "Google" at bounding box center [1112, 227] width 104 height 31
click at [1143, 335] on span "OpenAI" at bounding box center [1146, 335] width 71 height 18
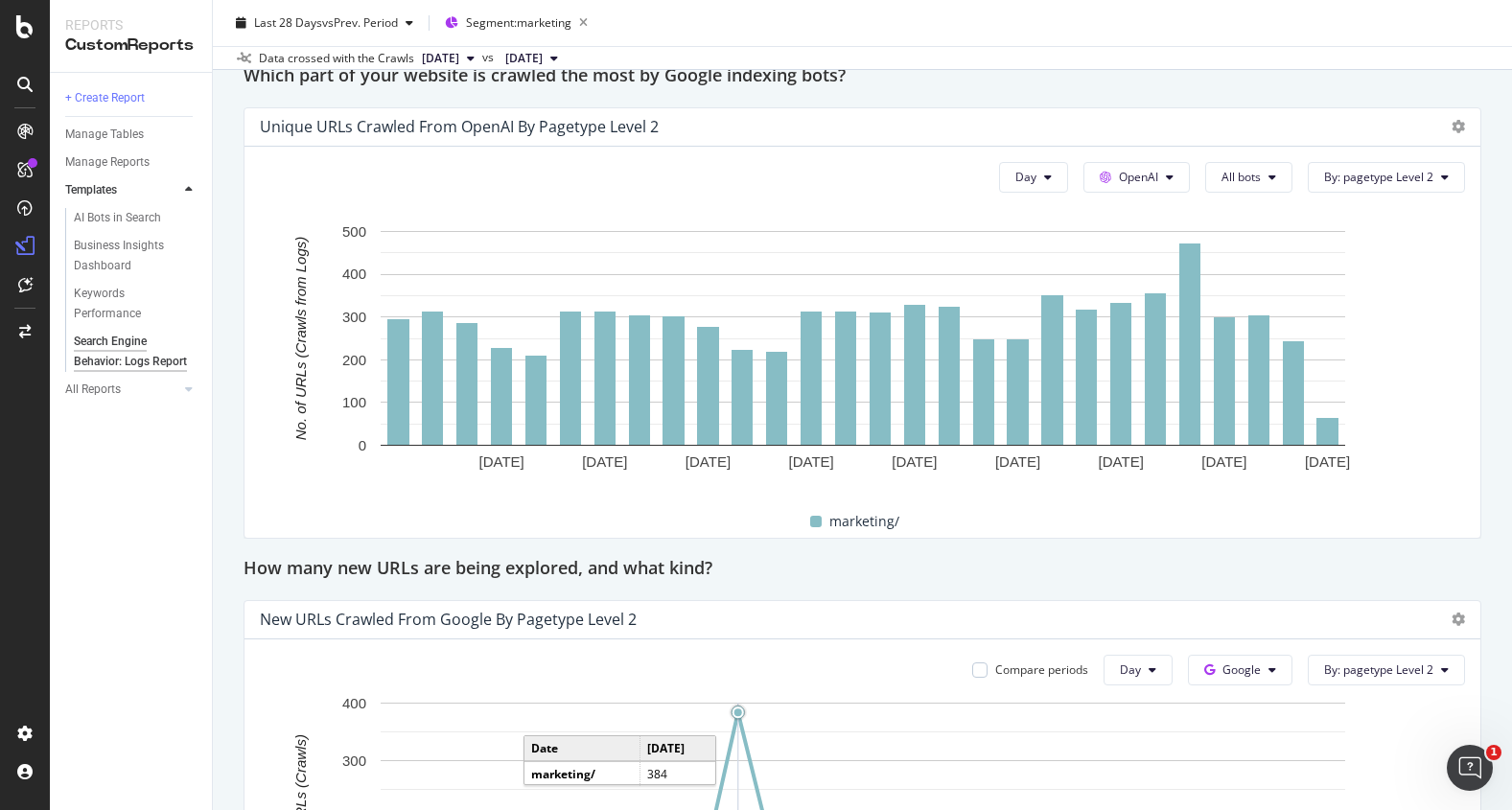
scroll to position [1326, 0]
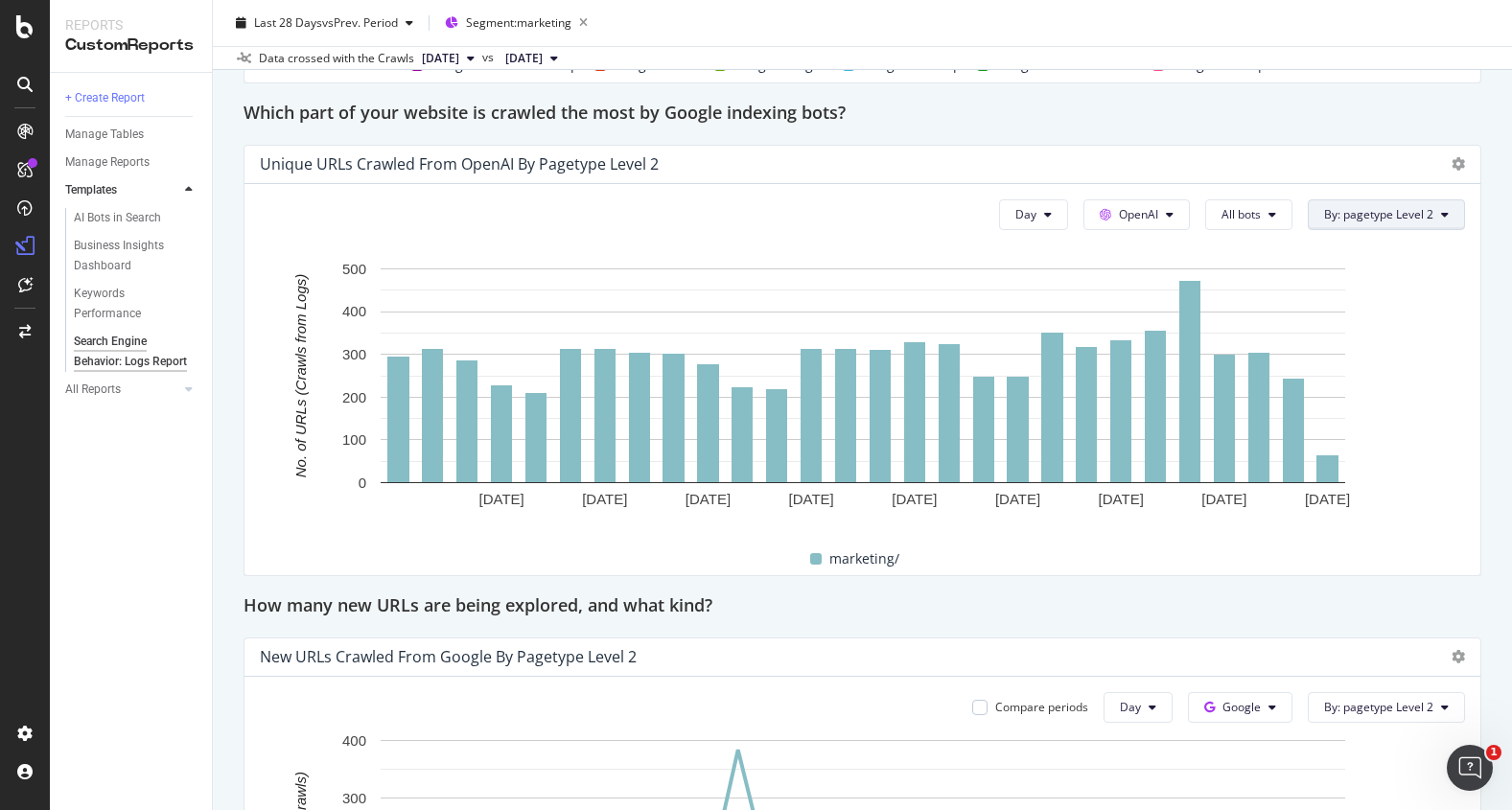
click at [1429, 199] on button "By: pagetype Level 2" at bounding box center [1387, 215] width 158 height 31
click at [1383, 281] on div "Select a Segment" at bounding box center [1345, 283] width 237 height 32
click at [1428, 212] on span "By: pagetype Level 2" at bounding box center [1378, 214] width 109 height 17
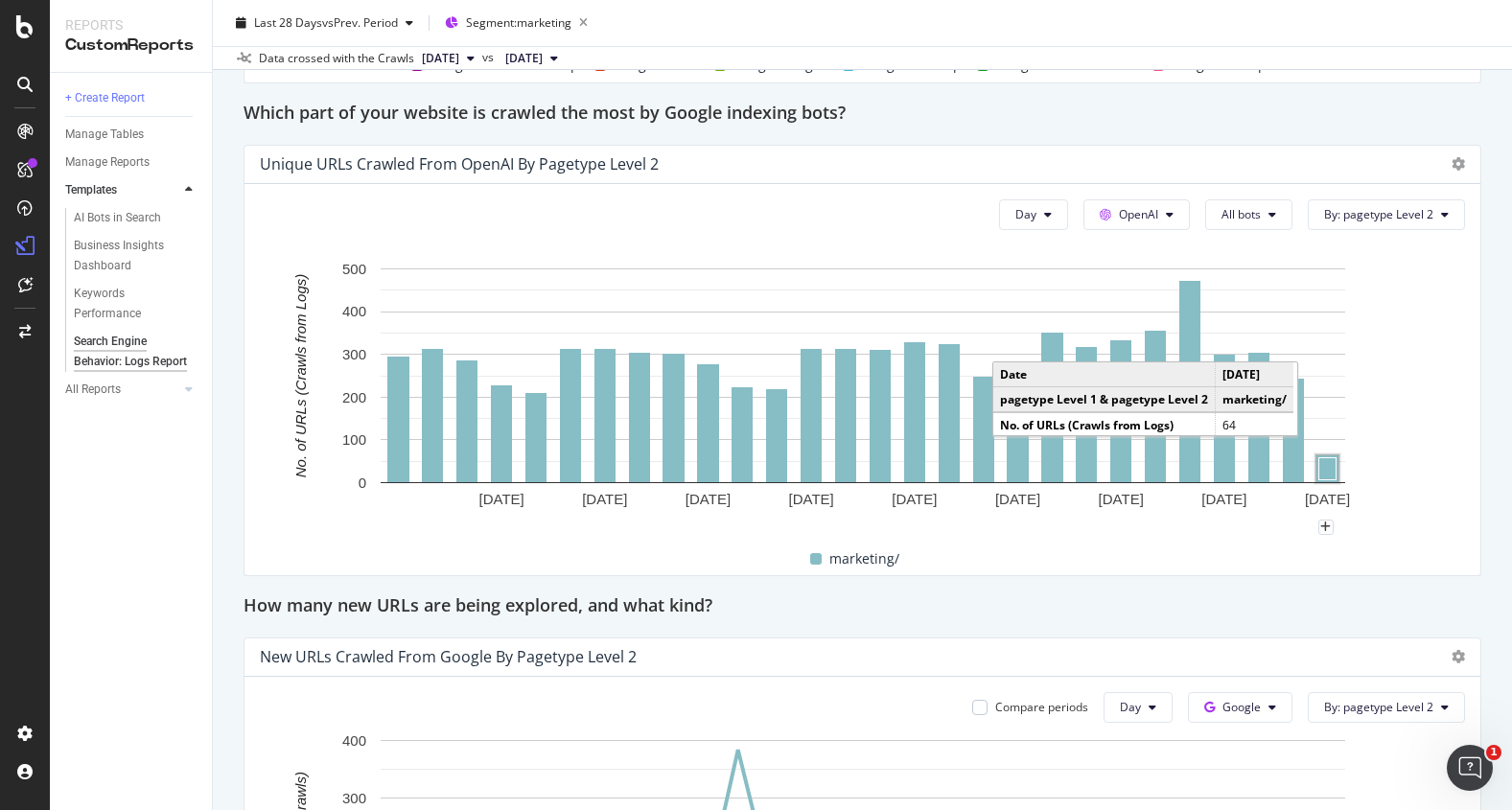
click at [1331, 464] on rect "A chart." at bounding box center [1327, 468] width 18 height 22
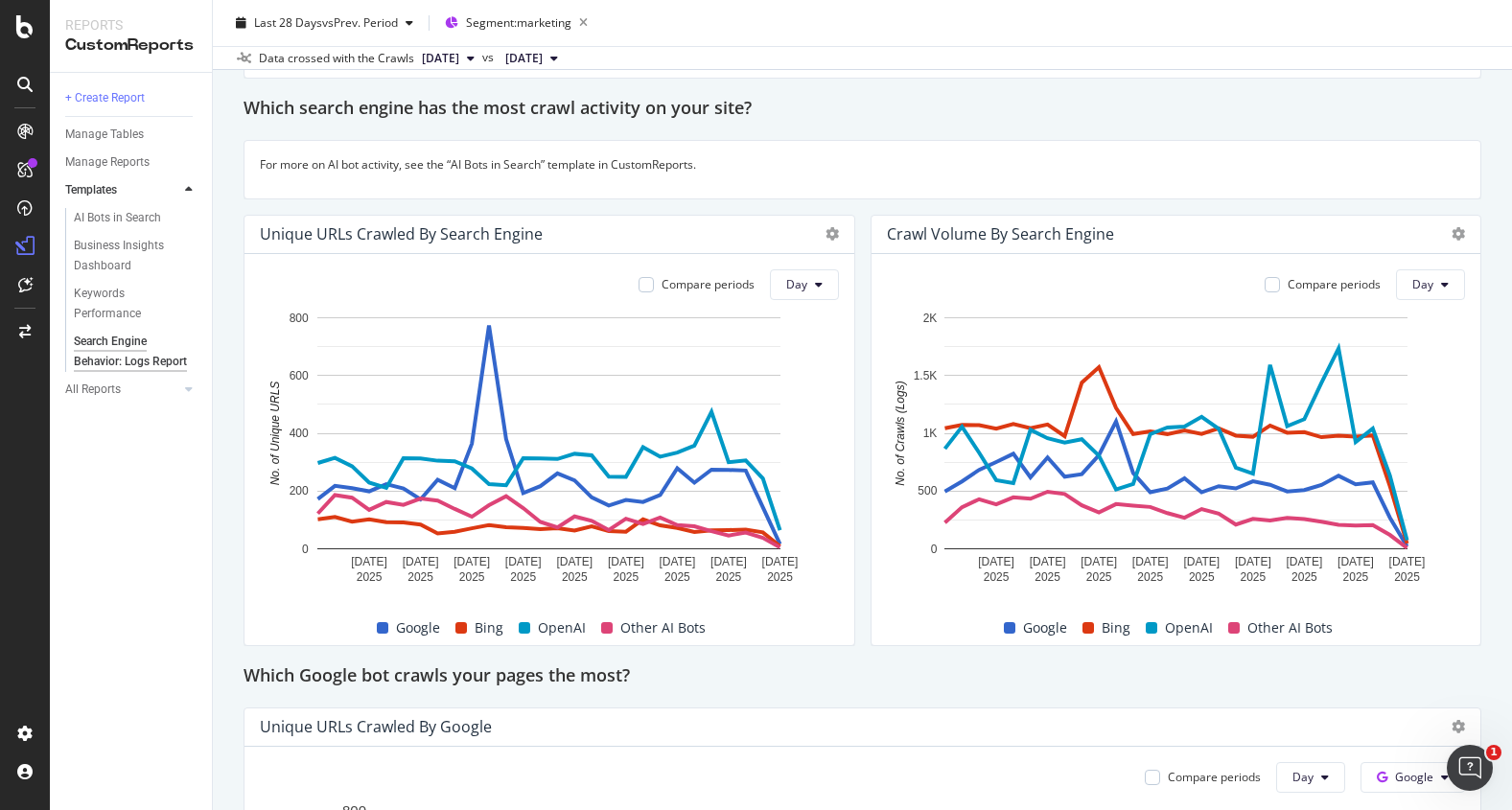
scroll to position [0, 0]
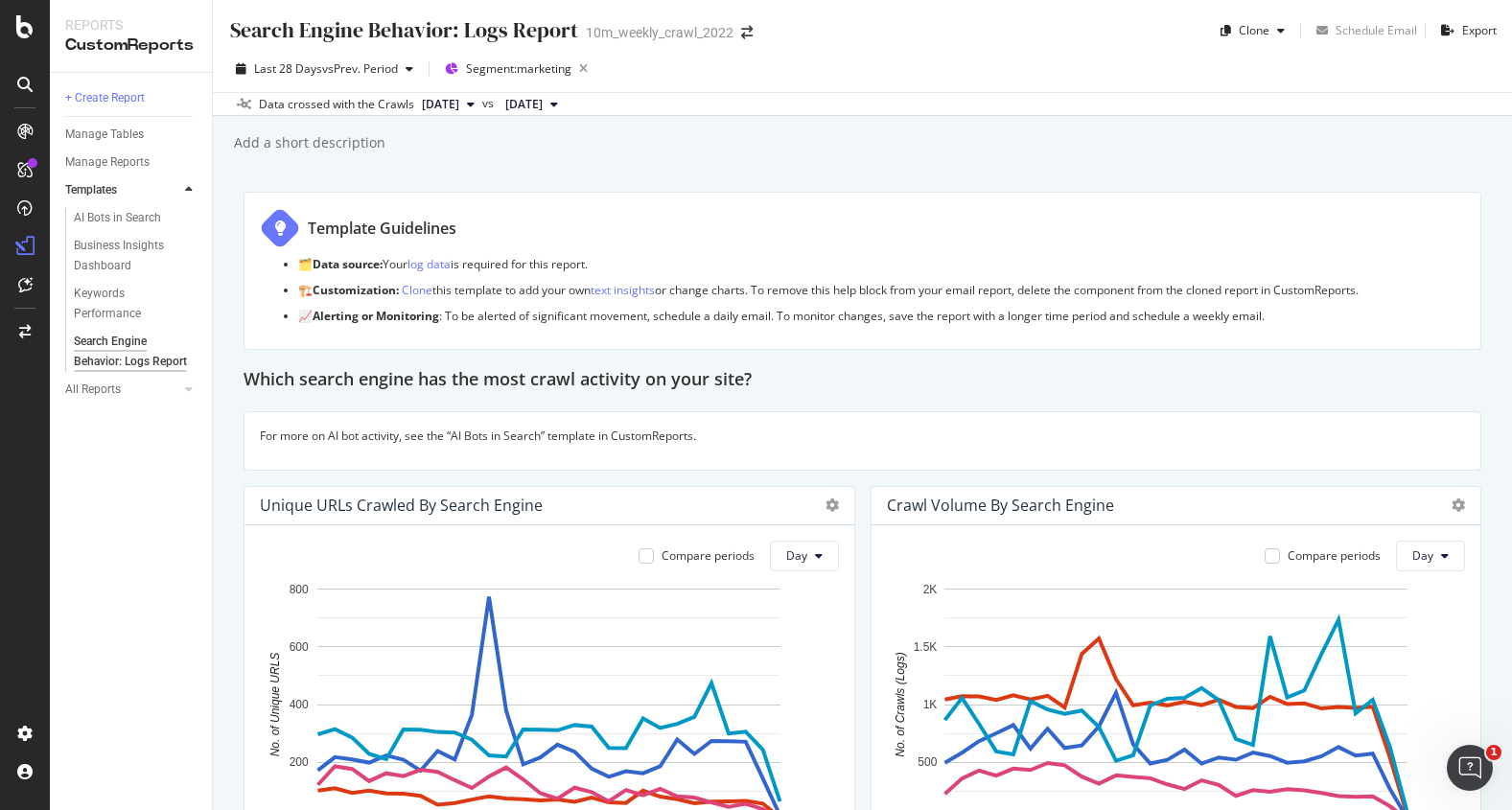
click at [494, 486] on div "Unique URLs Crawled By Search Engine Compare periods Day 19 Jul. 2025 22 Jul. 2…" at bounding box center [548, 702] width 612 height 432
click at [566, 106] on button "2025 Jul. 15th" at bounding box center [532, 105] width 68 height 23
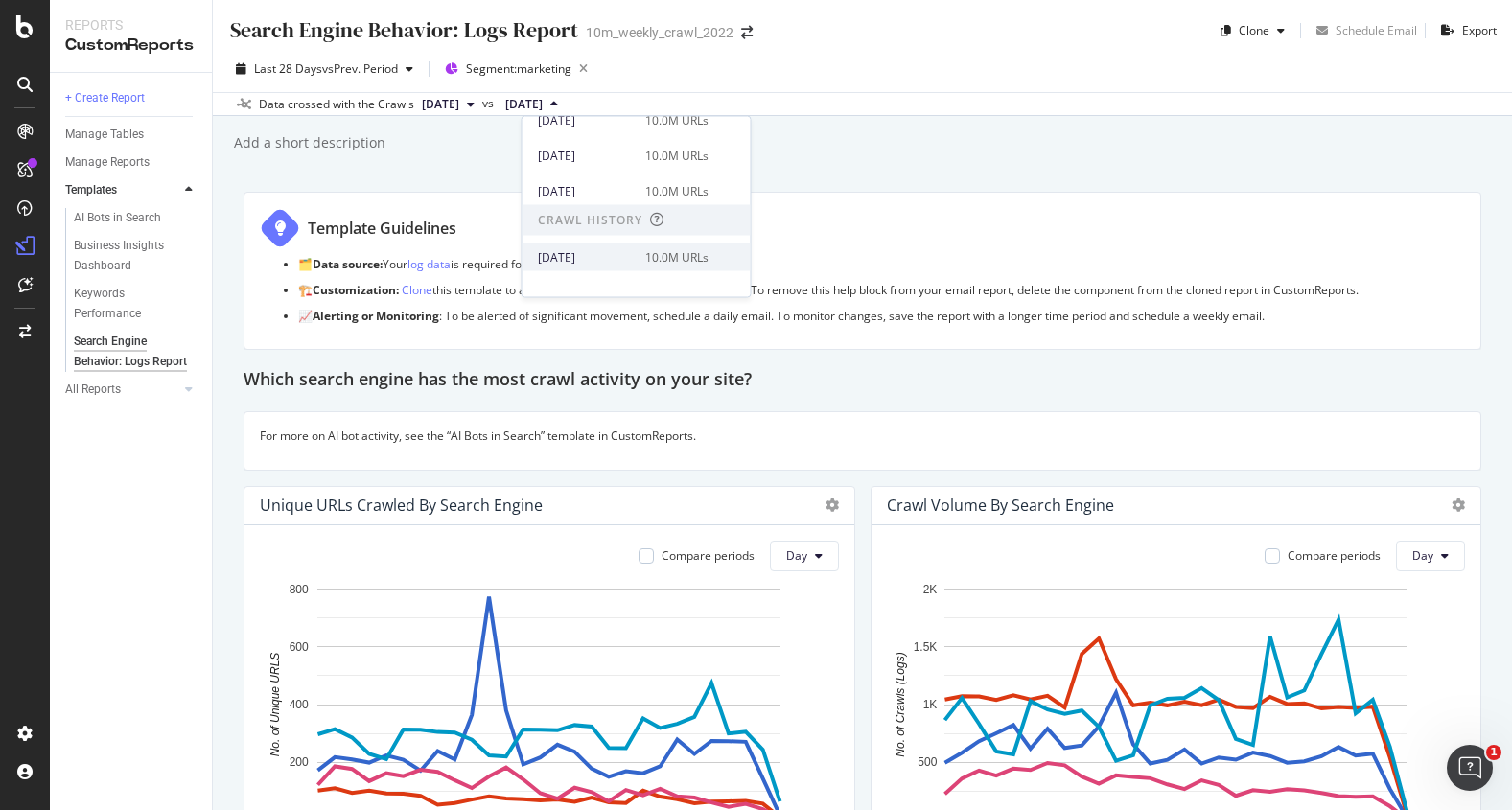
scroll to position [227, 0]
click at [597, 257] on div "2025 Jun. 3rd" at bounding box center [585, 262] width 96 height 18
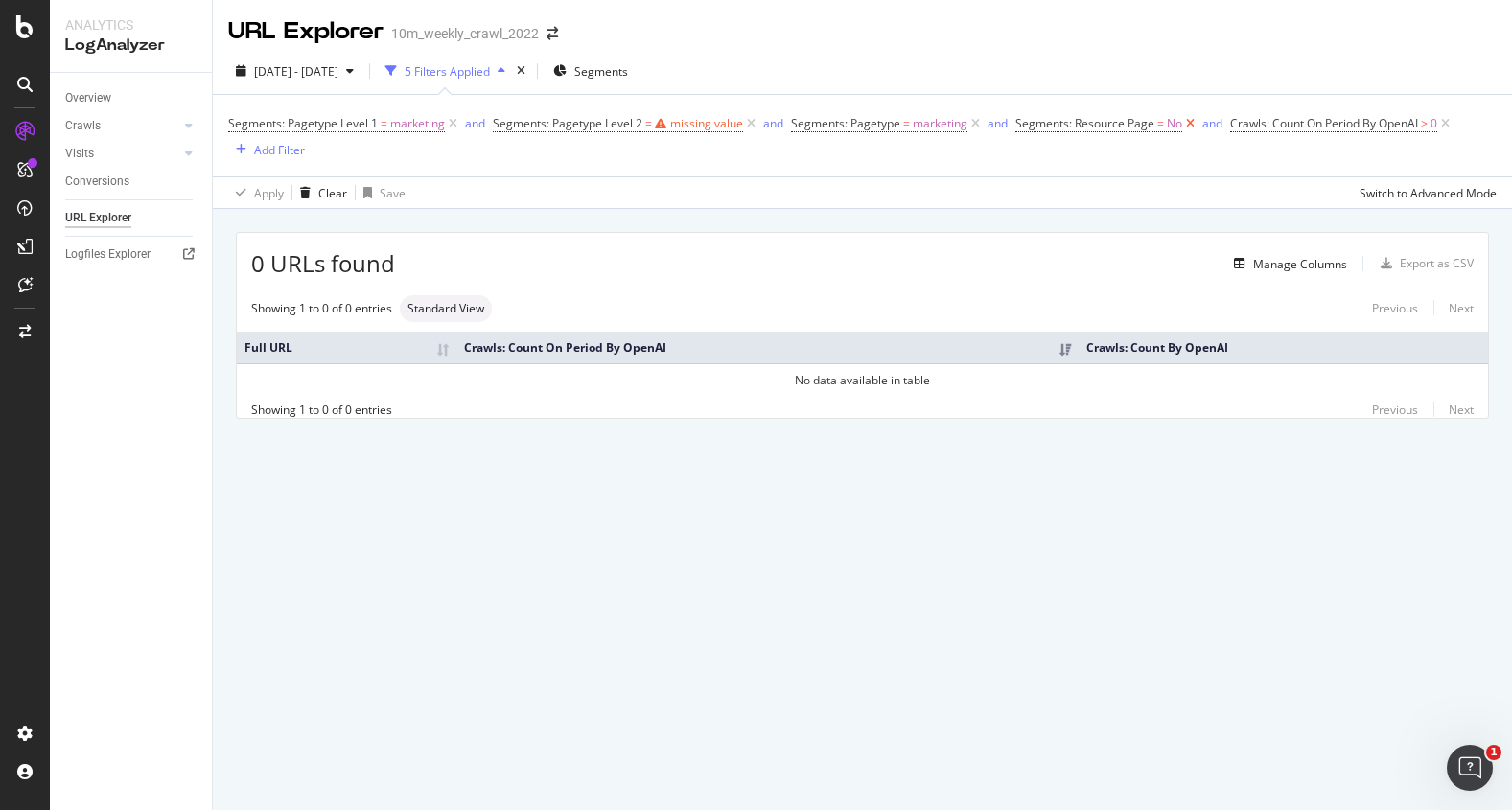
click at [1182, 123] on icon at bounding box center [1189, 123] width 17 height 19
